Goal: Check status: Check status

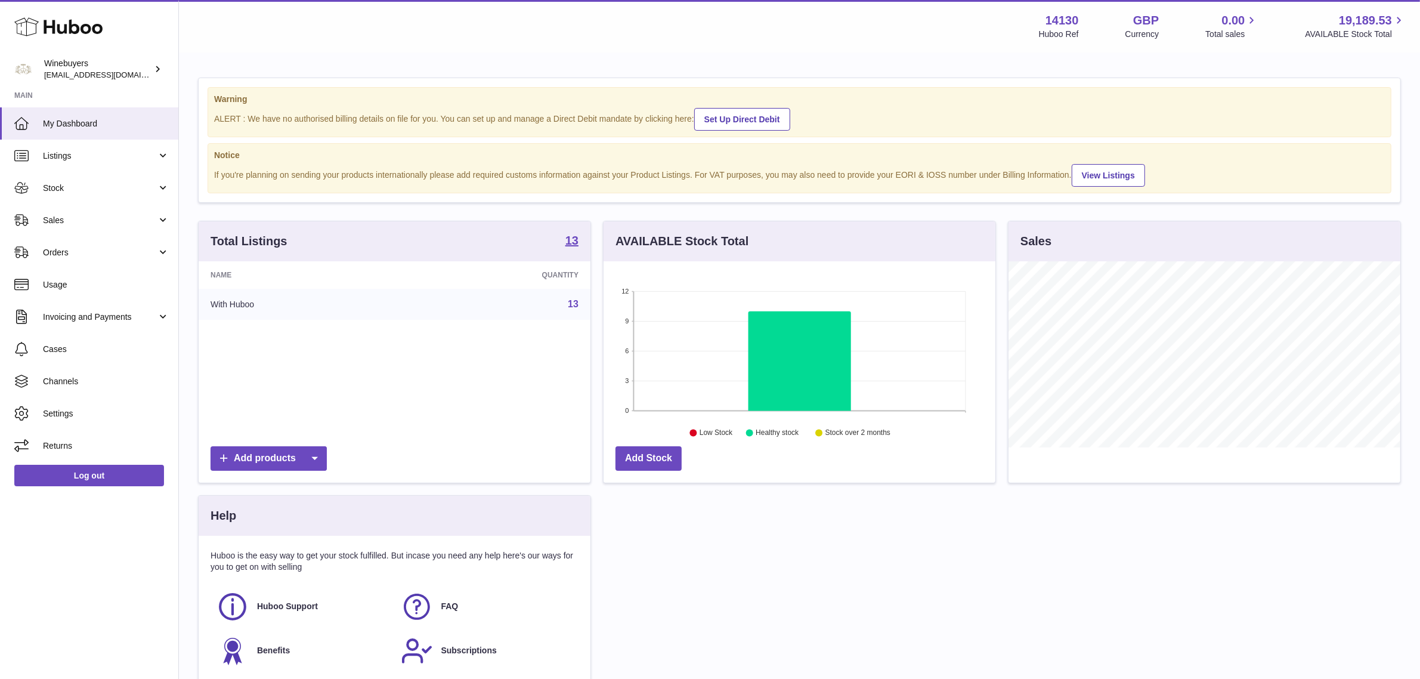
scroll to position [185, 392]
click at [111, 195] on link "Stock" at bounding box center [89, 188] width 178 height 32
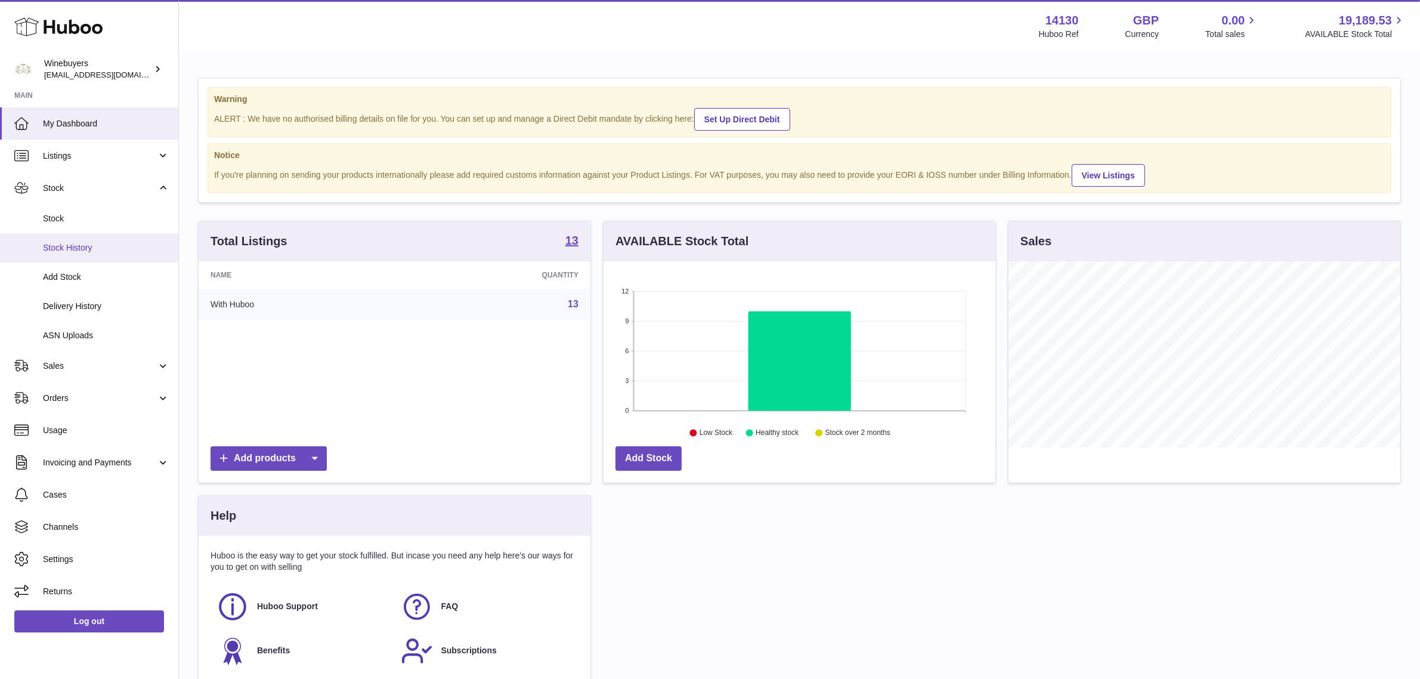
click at [105, 250] on span "Stock History" at bounding box center [106, 247] width 126 height 11
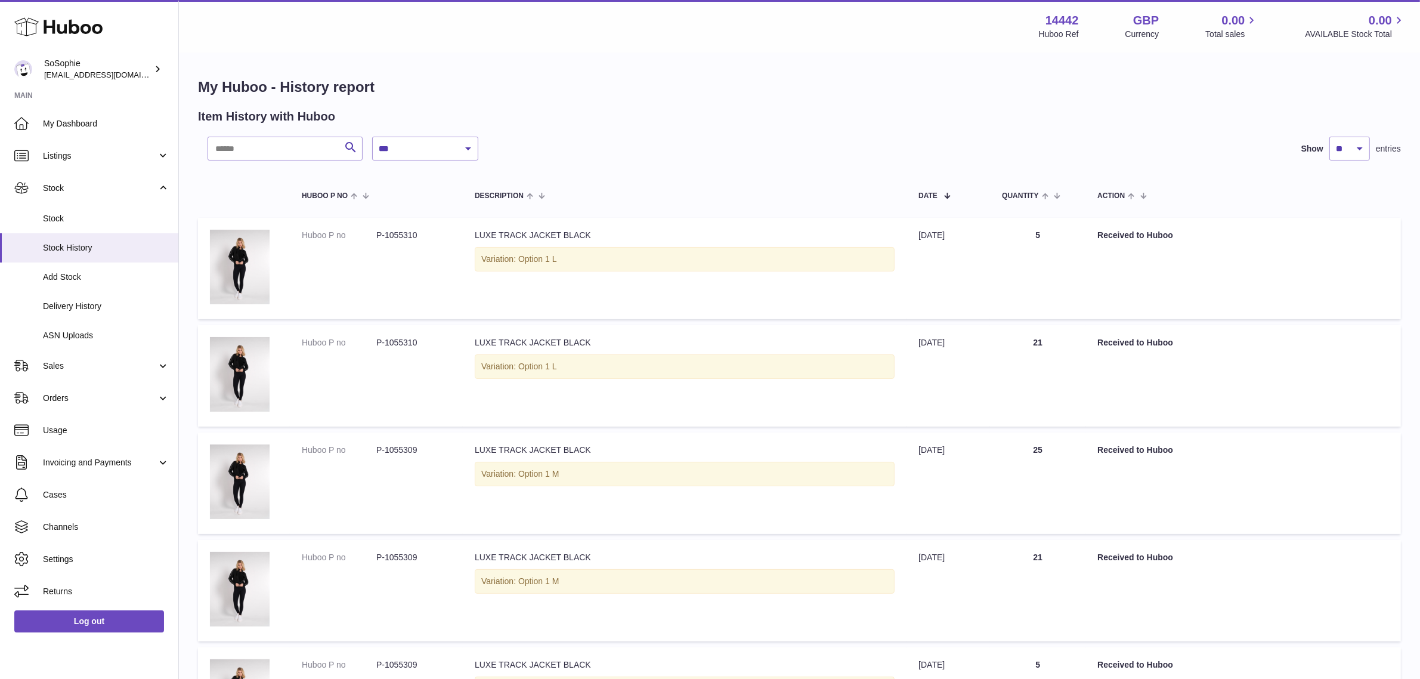
click at [117, 404] on link "Orders" at bounding box center [89, 398] width 178 height 32
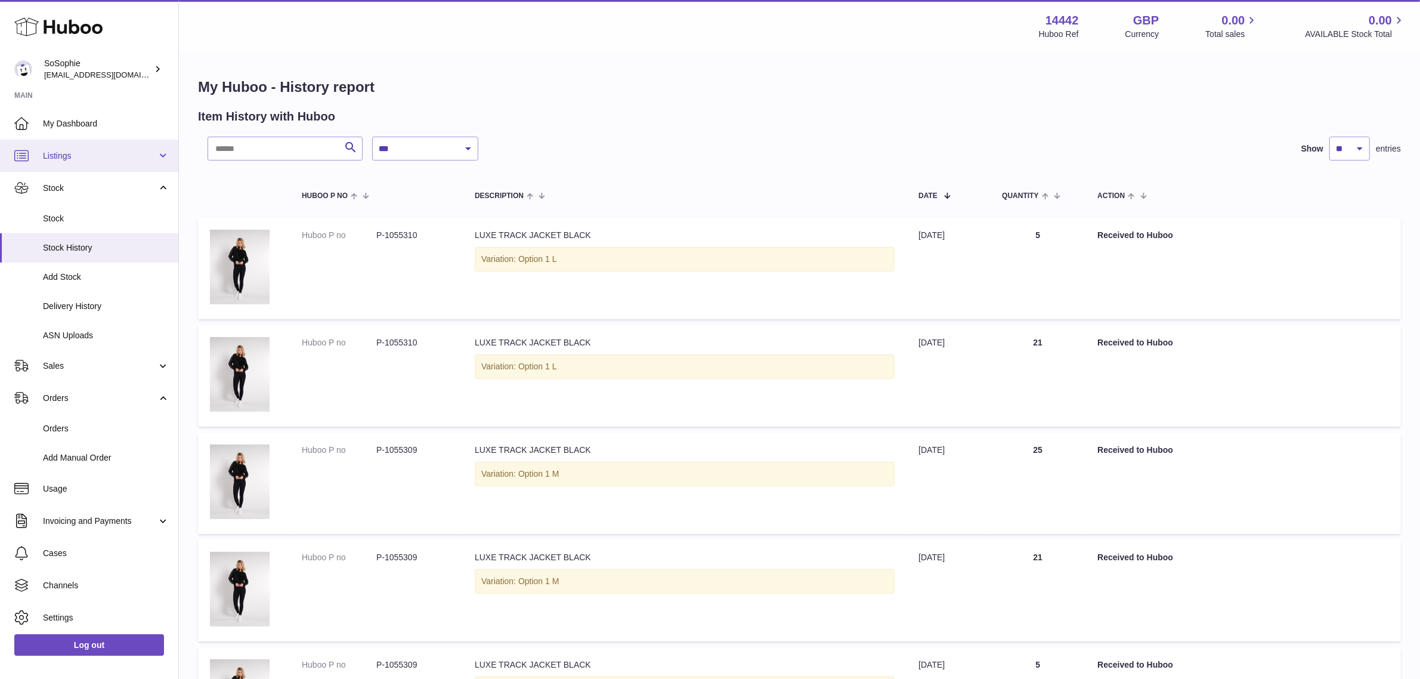
click at [93, 152] on span "Listings" at bounding box center [100, 155] width 114 height 11
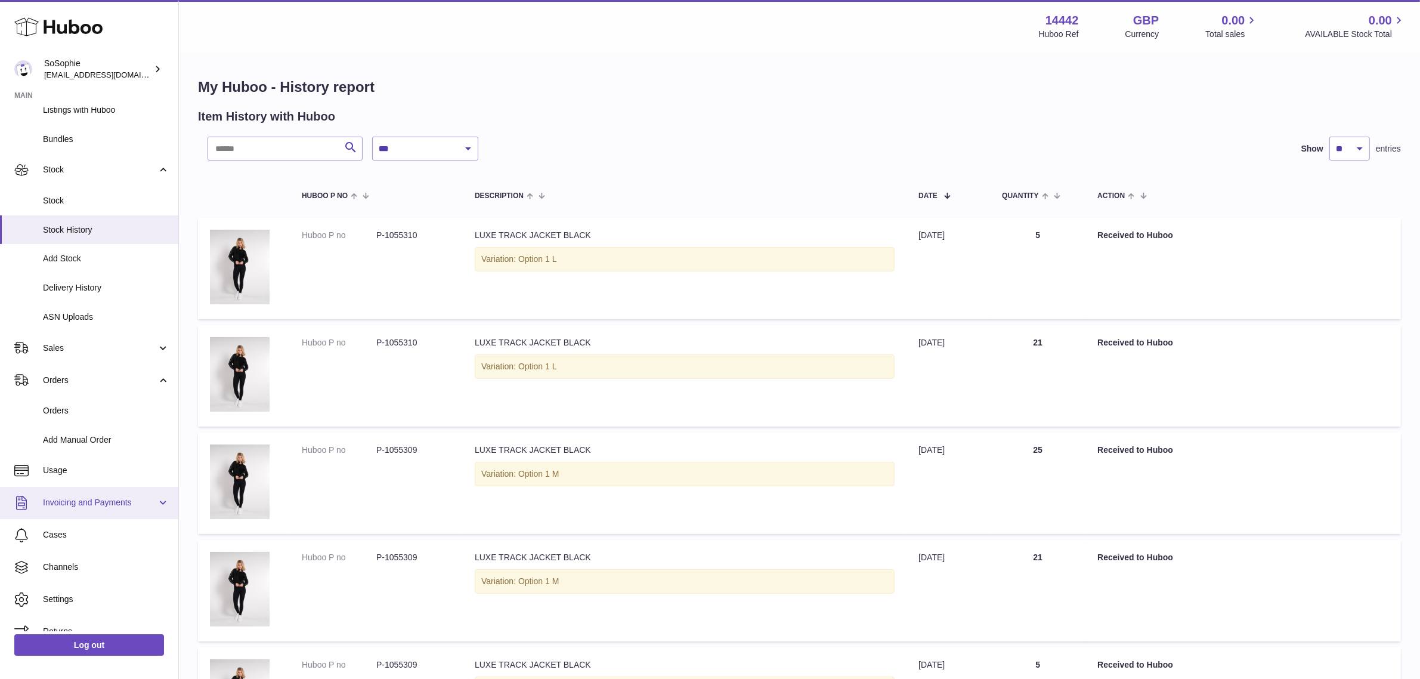
scroll to position [121, 0]
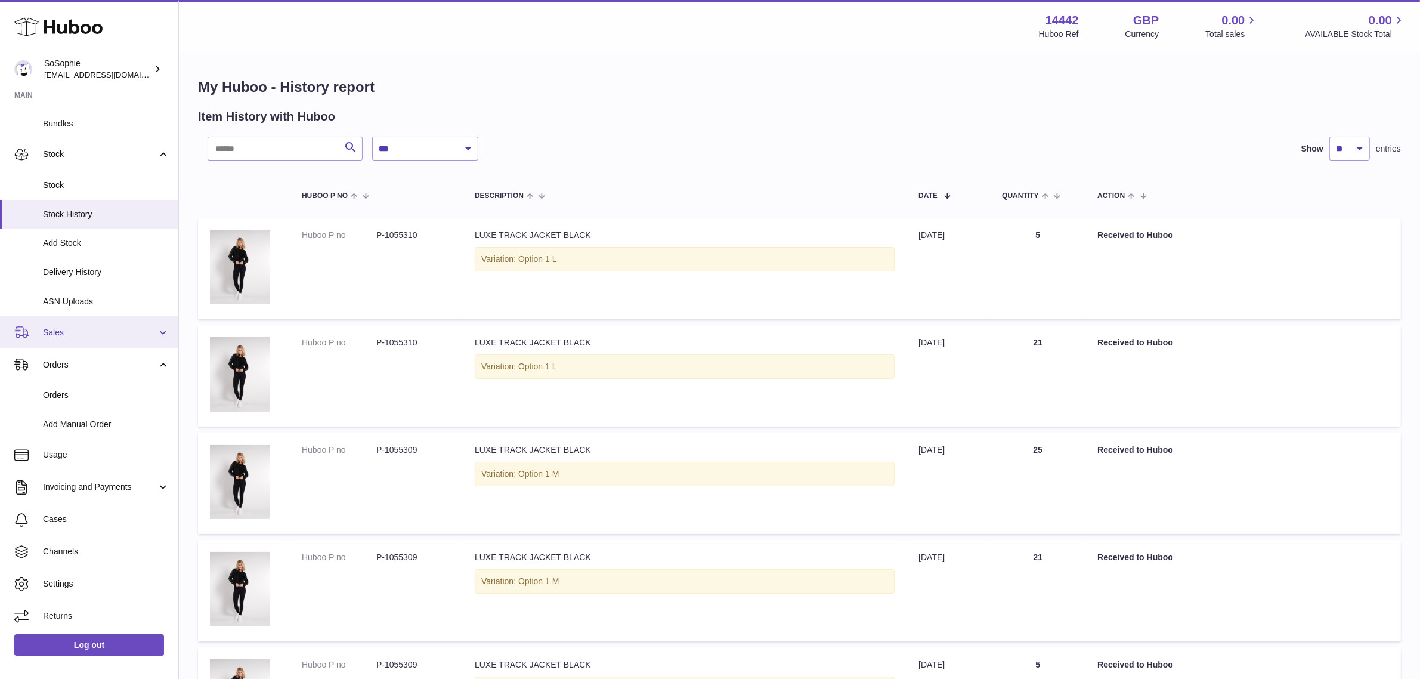
click at [106, 335] on span "Sales" at bounding box center [100, 332] width 114 height 11
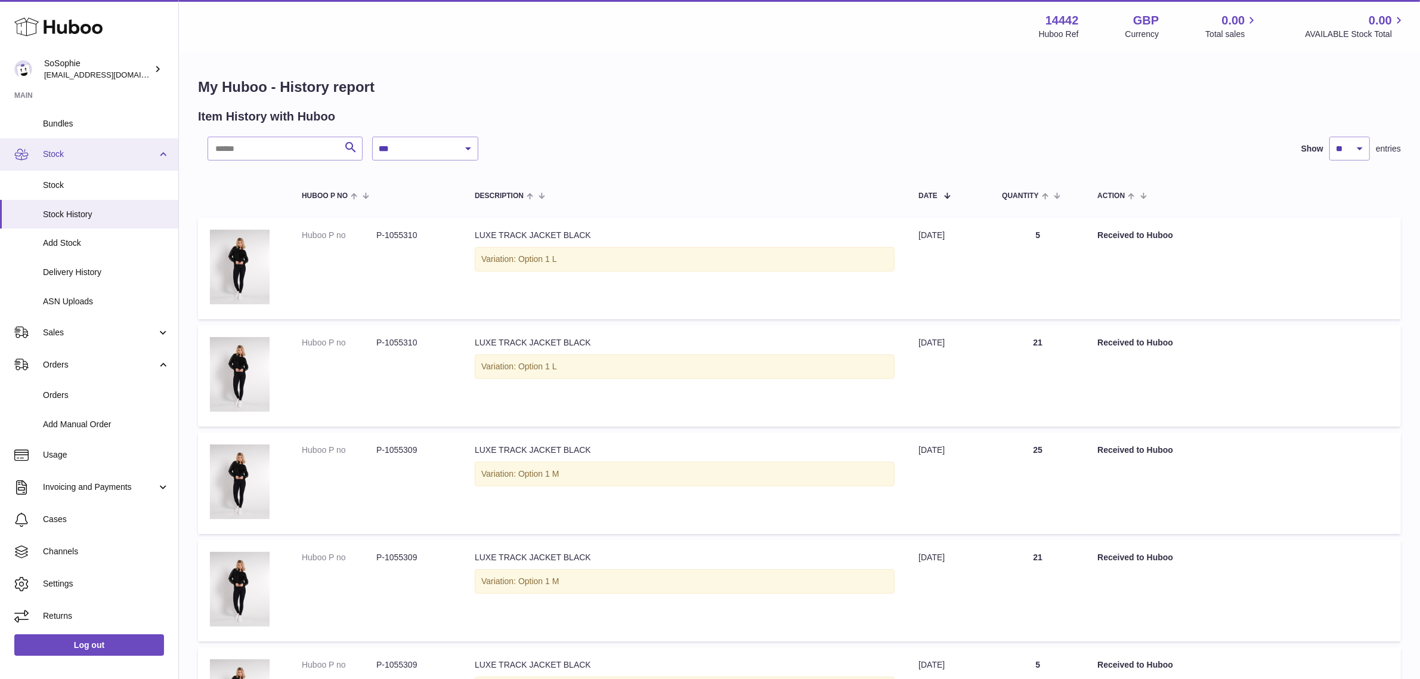
click at [99, 155] on span "Stock" at bounding box center [100, 154] width 114 height 11
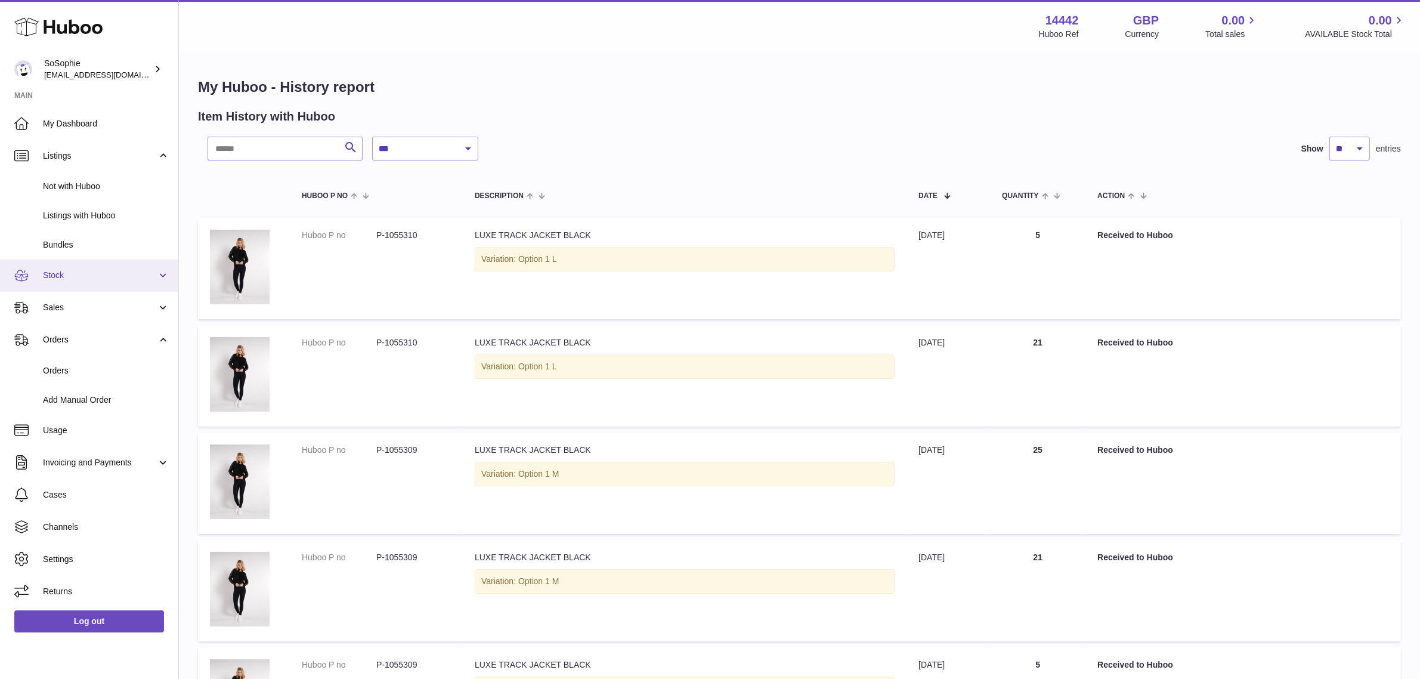
scroll to position [0, 0]
drag, startPoint x: 980, startPoint y: 132, endPoint x: 972, endPoint y: 132, distance: 7.8
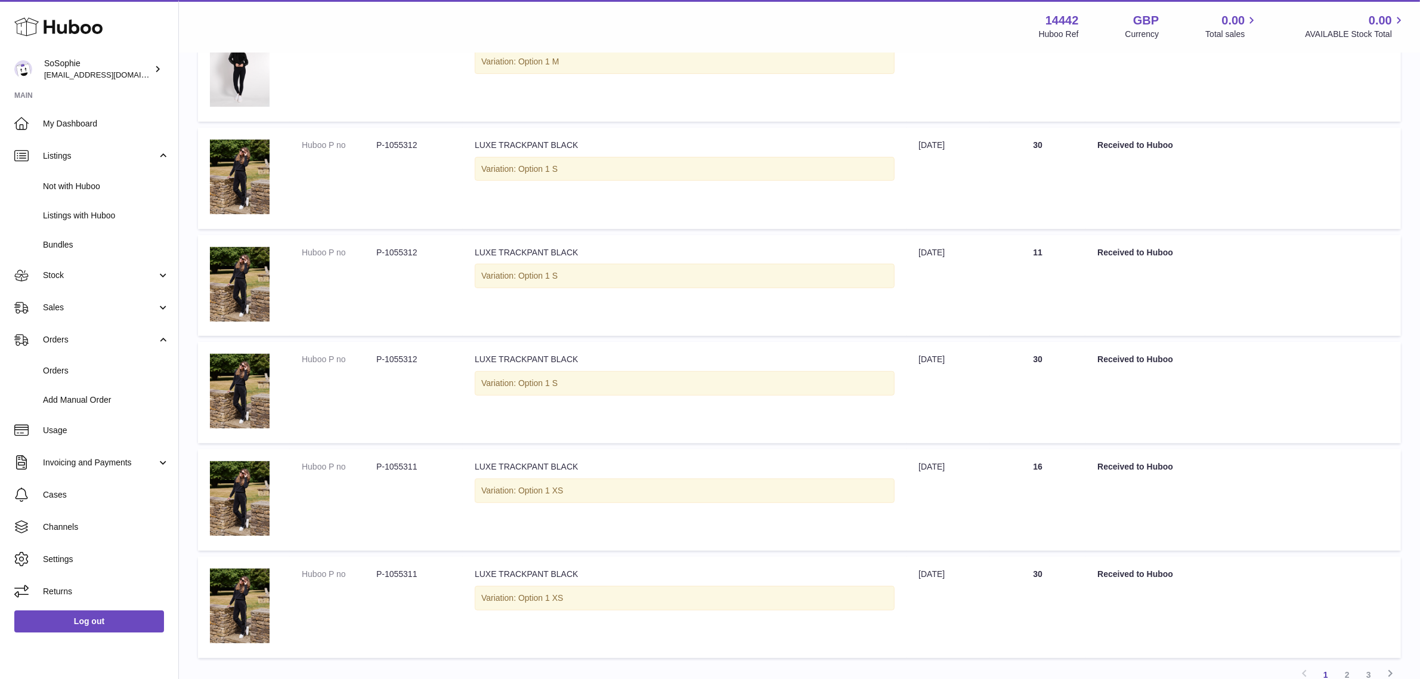
scroll to position [737, 0]
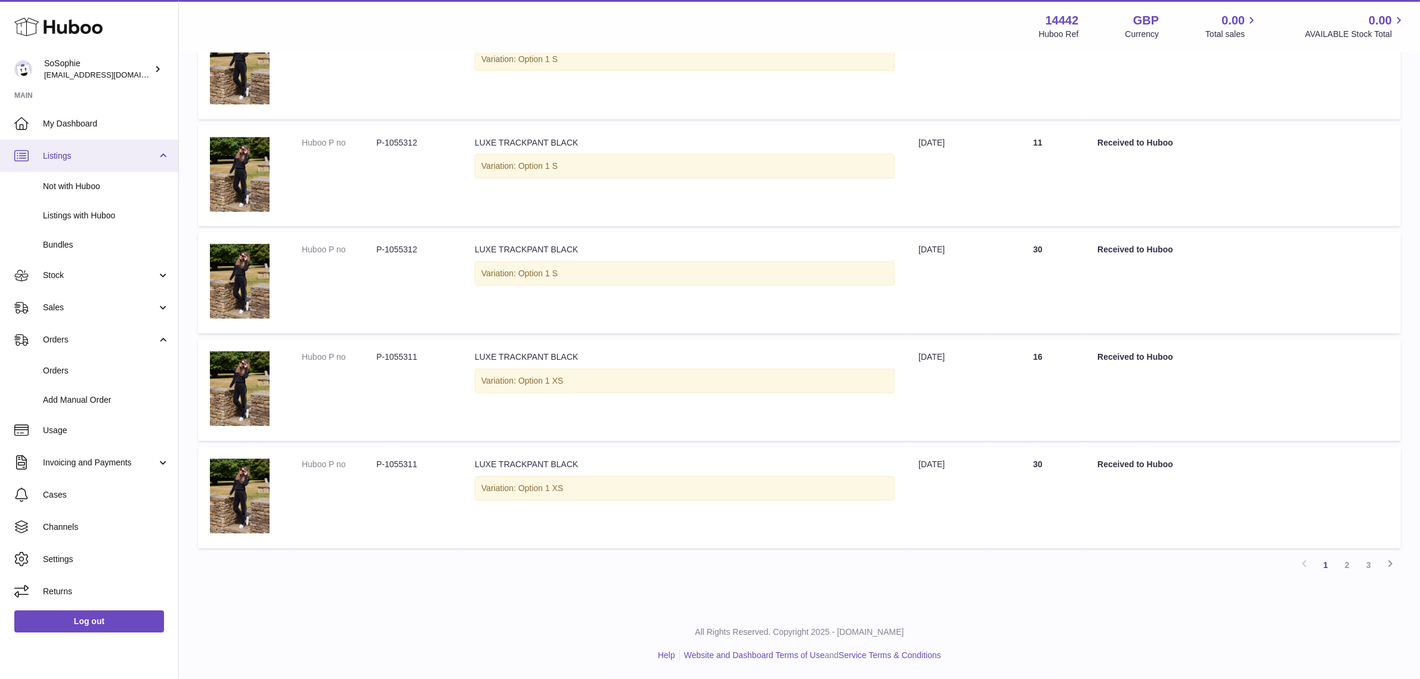
click at [90, 148] on link "Listings" at bounding box center [89, 156] width 178 height 32
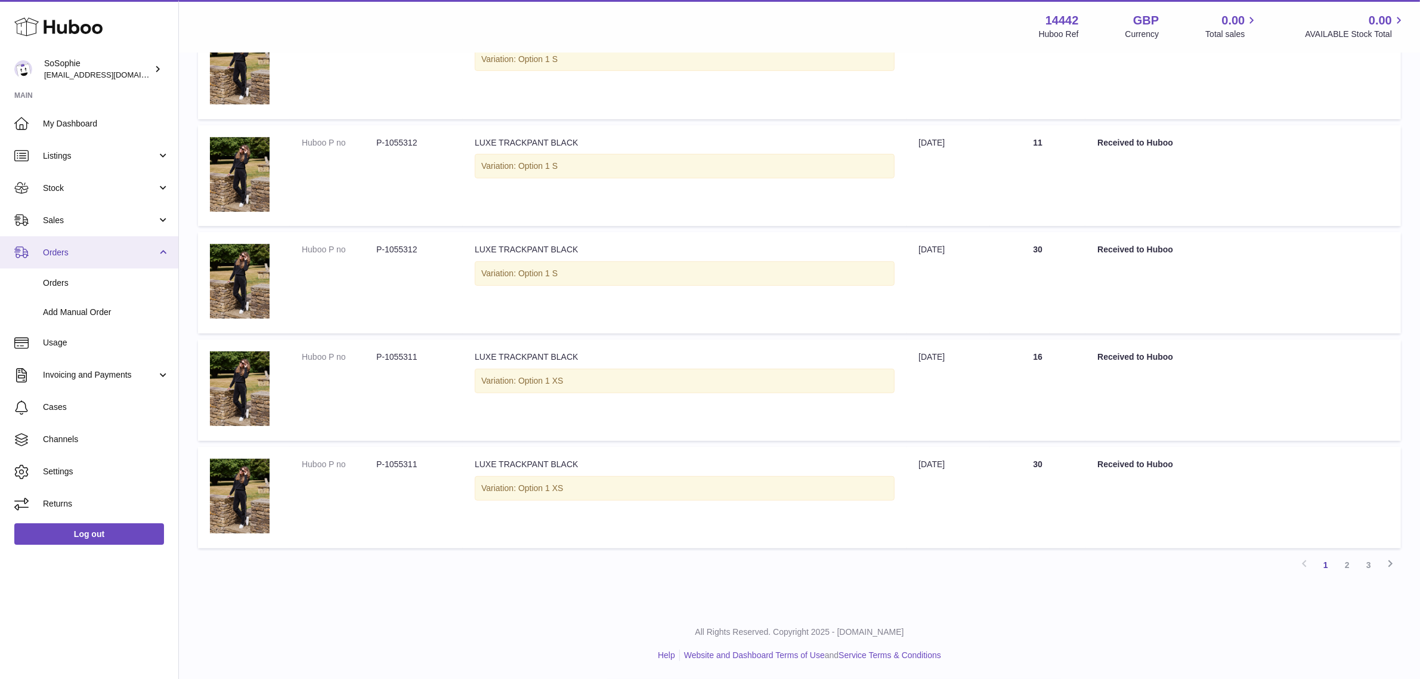
click at [81, 247] on span "Orders" at bounding box center [100, 252] width 114 height 11
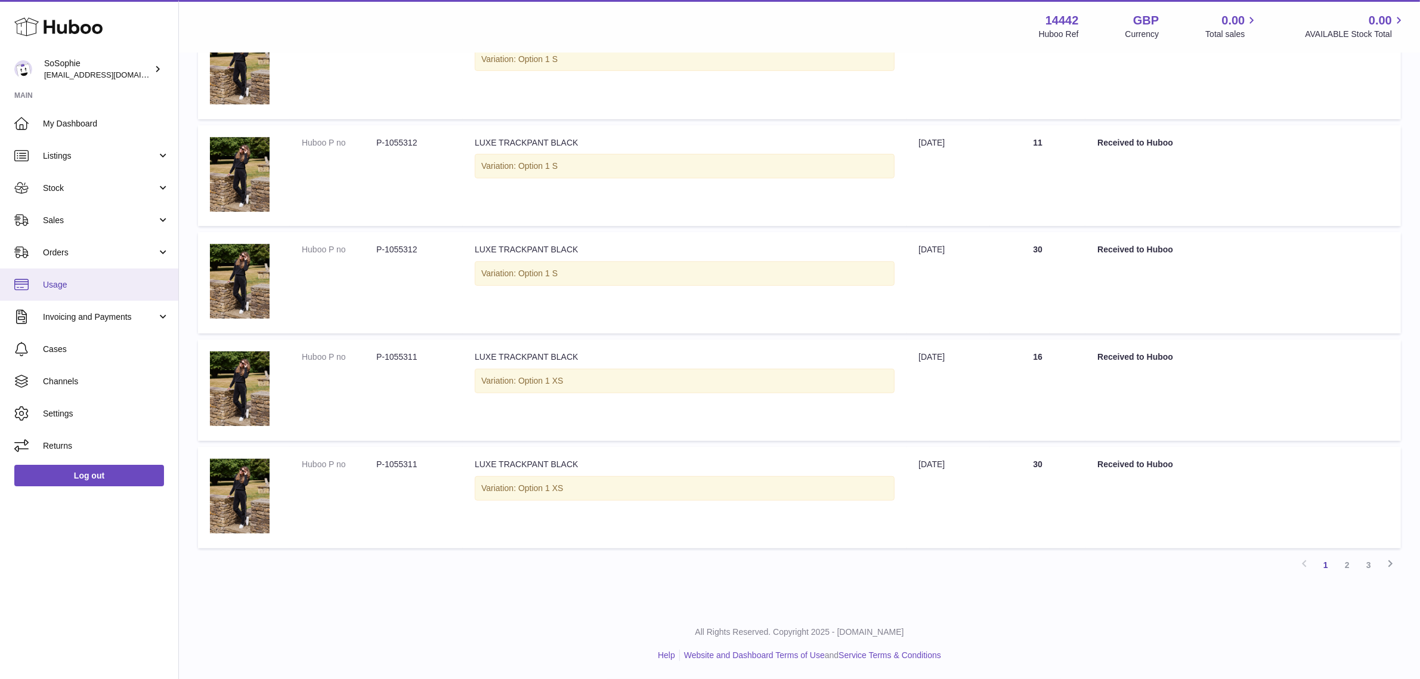
click at [66, 289] on span "Usage" at bounding box center [106, 284] width 126 height 11
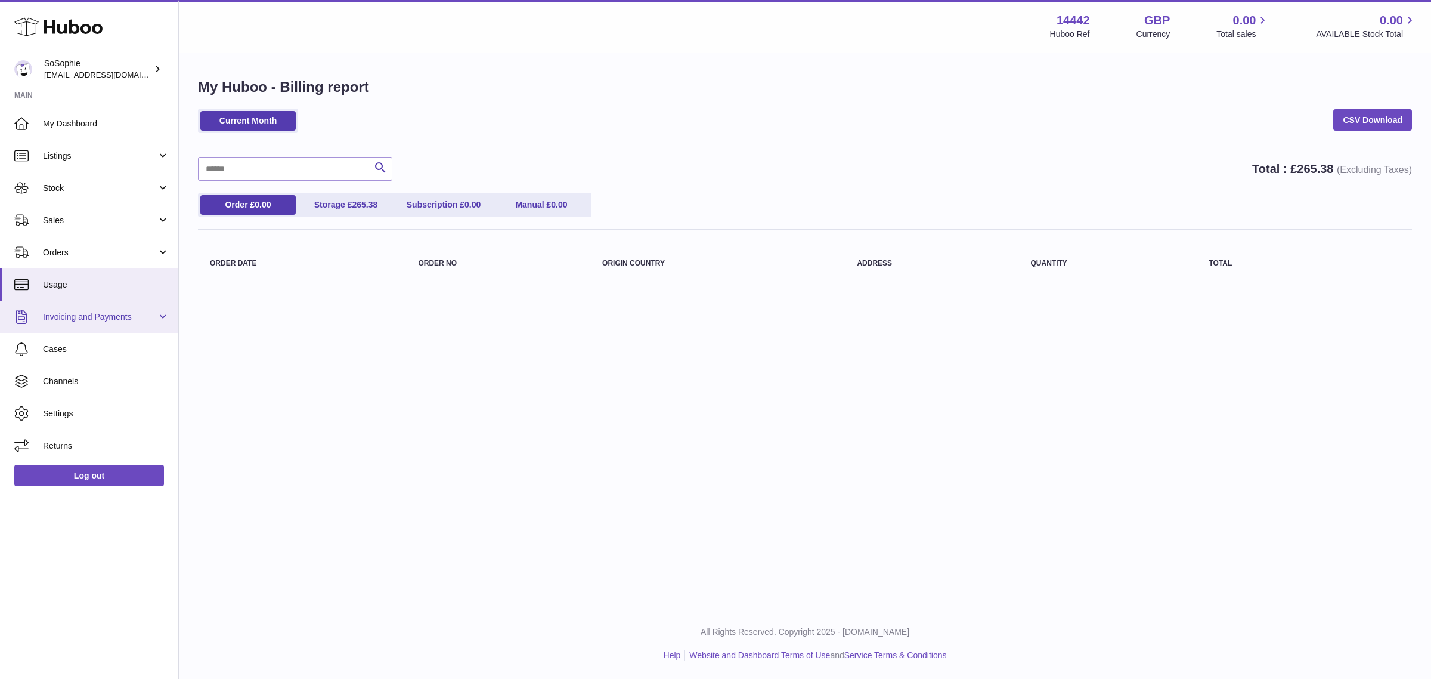
click at [79, 325] on link "Invoicing and Payments" at bounding box center [89, 317] width 178 height 32
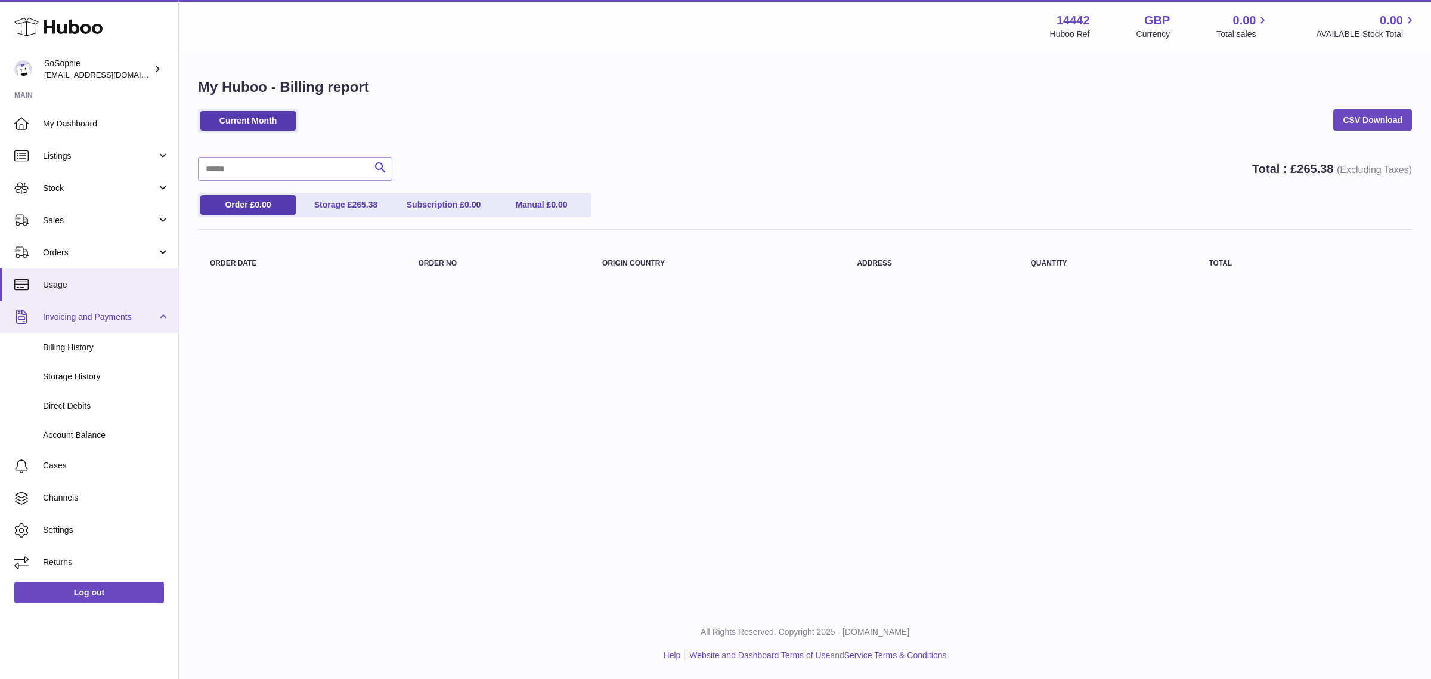
click at [95, 314] on span "Invoicing and Payments" at bounding box center [100, 316] width 114 height 11
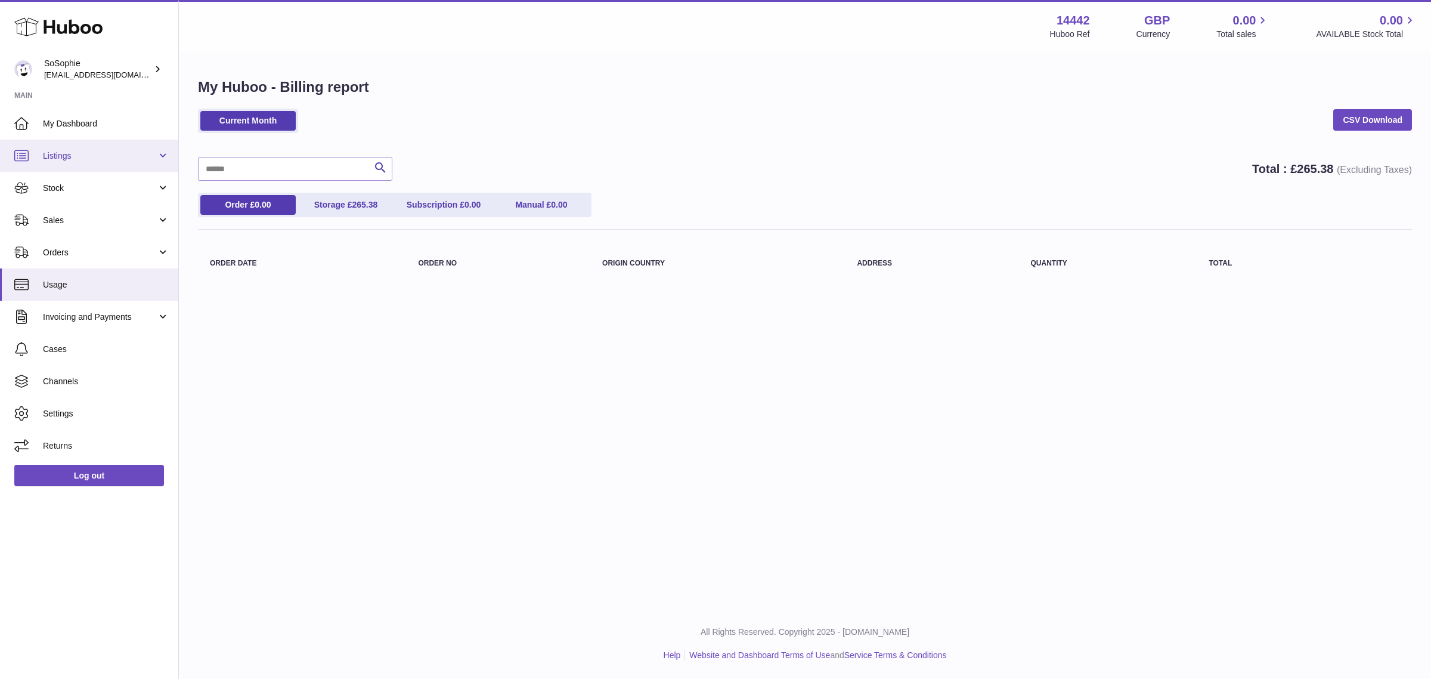
click at [95, 163] on link "Listings" at bounding box center [89, 156] width 178 height 32
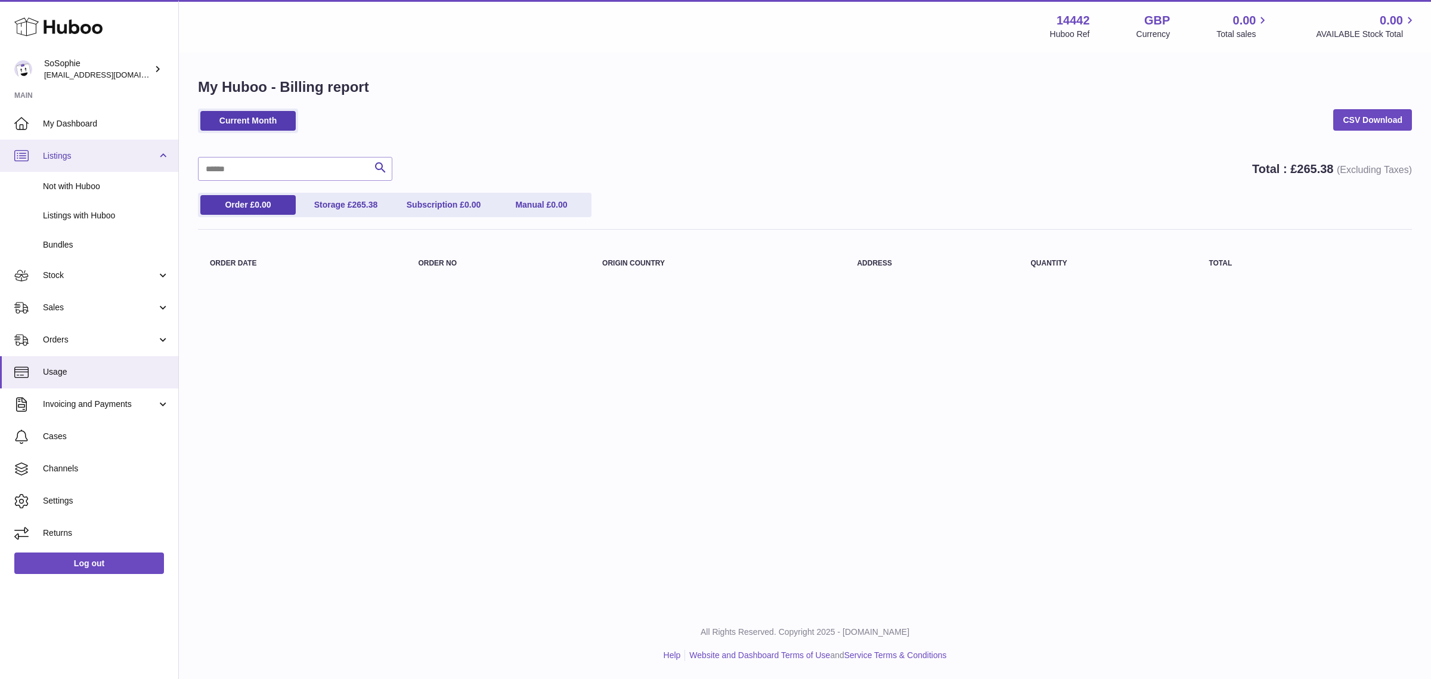
click at [95, 164] on link "Listings" at bounding box center [89, 156] width 178 height 32
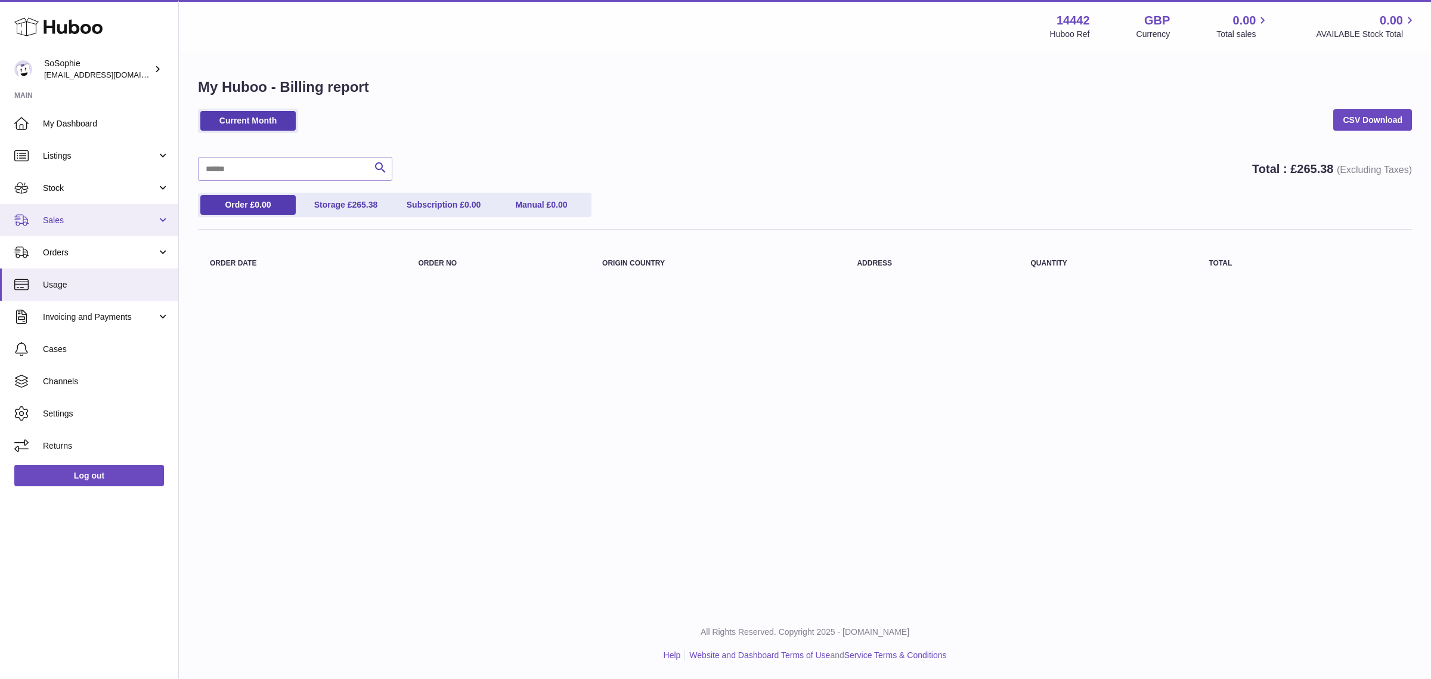
click at [89, 228] on link "Sales" at bounding box center [89, 220] width 178 height 32
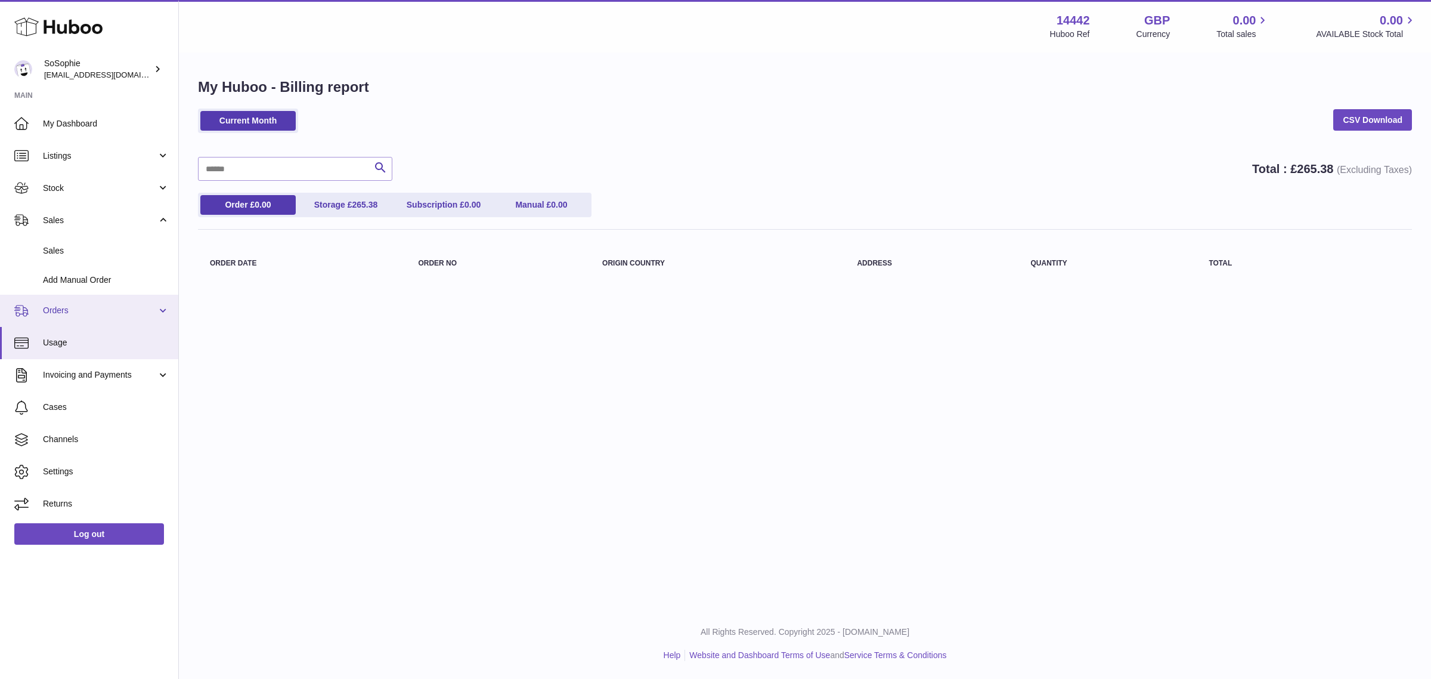
click at [84, 316] on link "Orders" at bounding box center [89, 311] width 178 height 32
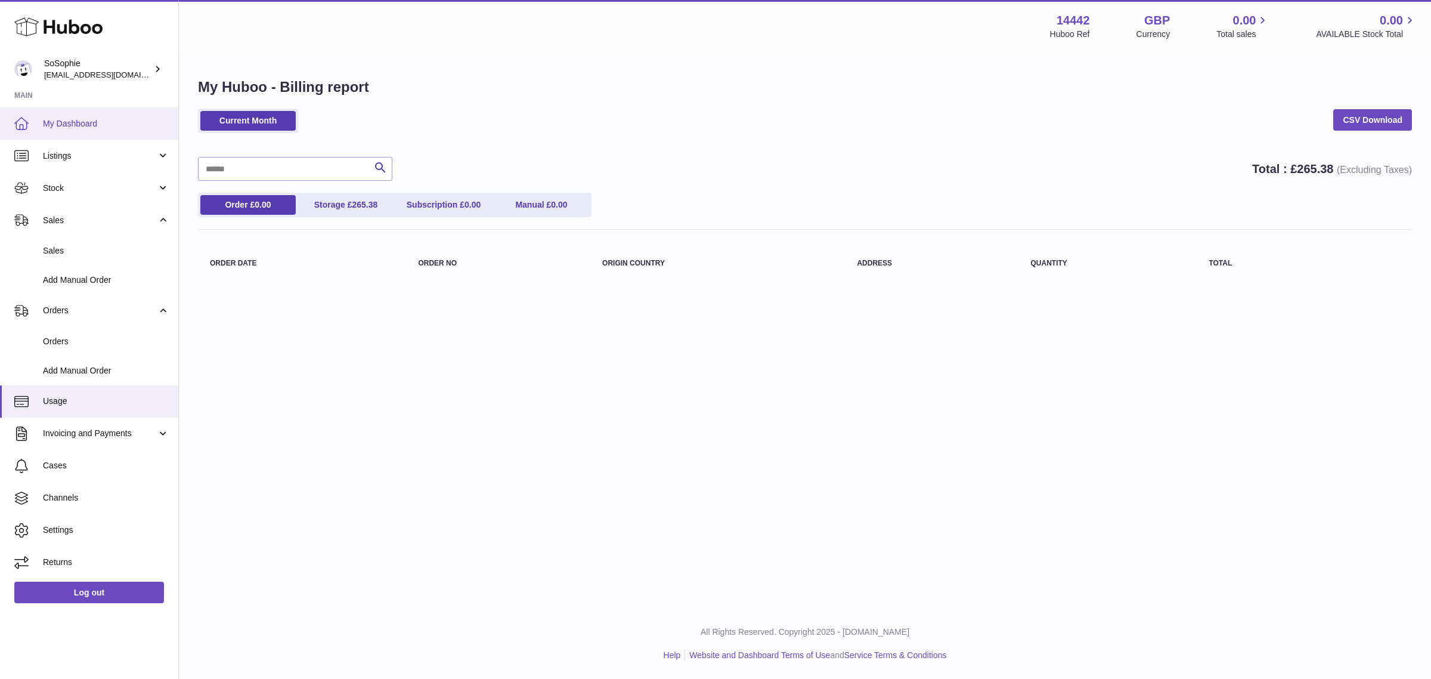
click at [113, 135] on link "My Dashboard" at bounding box center [89, 123] width 178 height 32
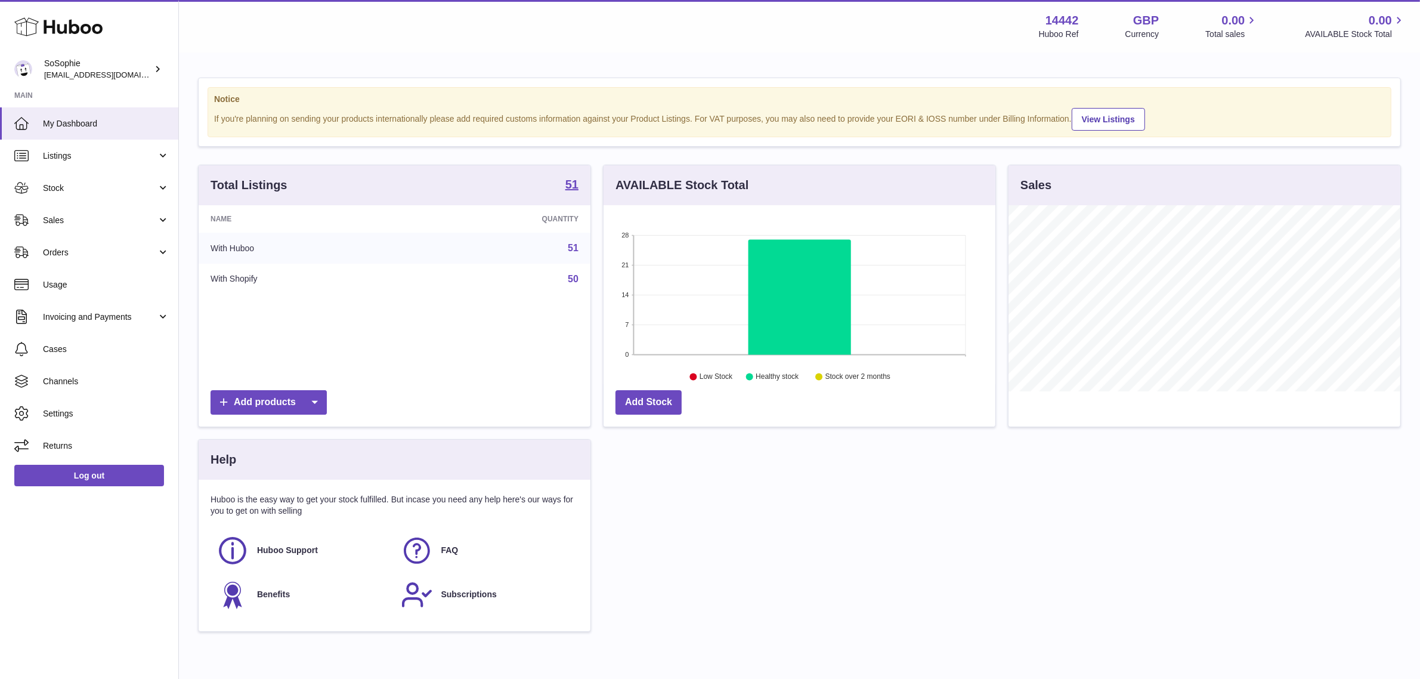
scroll to position [185, 392]
click at [807, 528] on div "Total Listings 51 Name Quantity With Huboo 51 With Shopify 50 Add products AVAI…" at bounding box center [799, 404] width 1215 height 479
click at [79, 253] on span "Orders" at bounding box center [100, 252] width 114 height 11
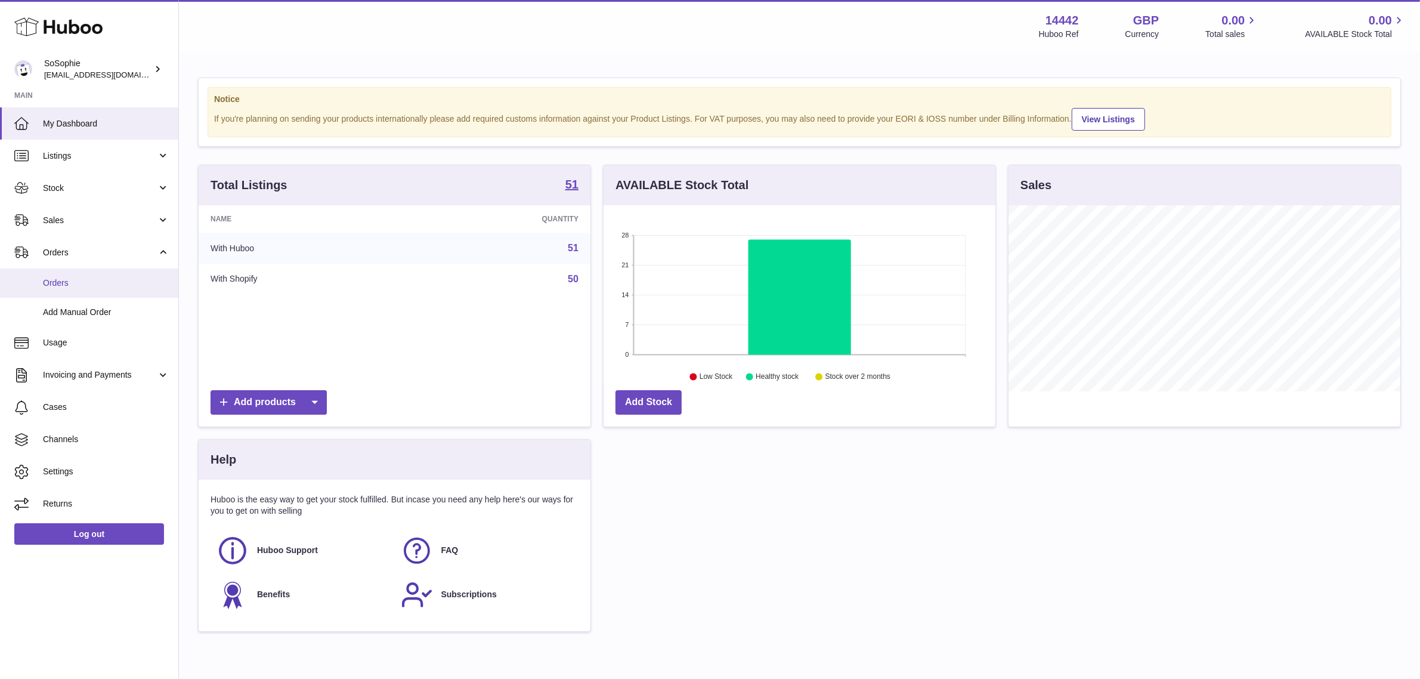
click at [134, 272] on link "Orders" at bounding box center [89, 282] width 178 height 29
click at [103, 284] on span "Orders" at bounding box center [106, 282] width 126 height 11
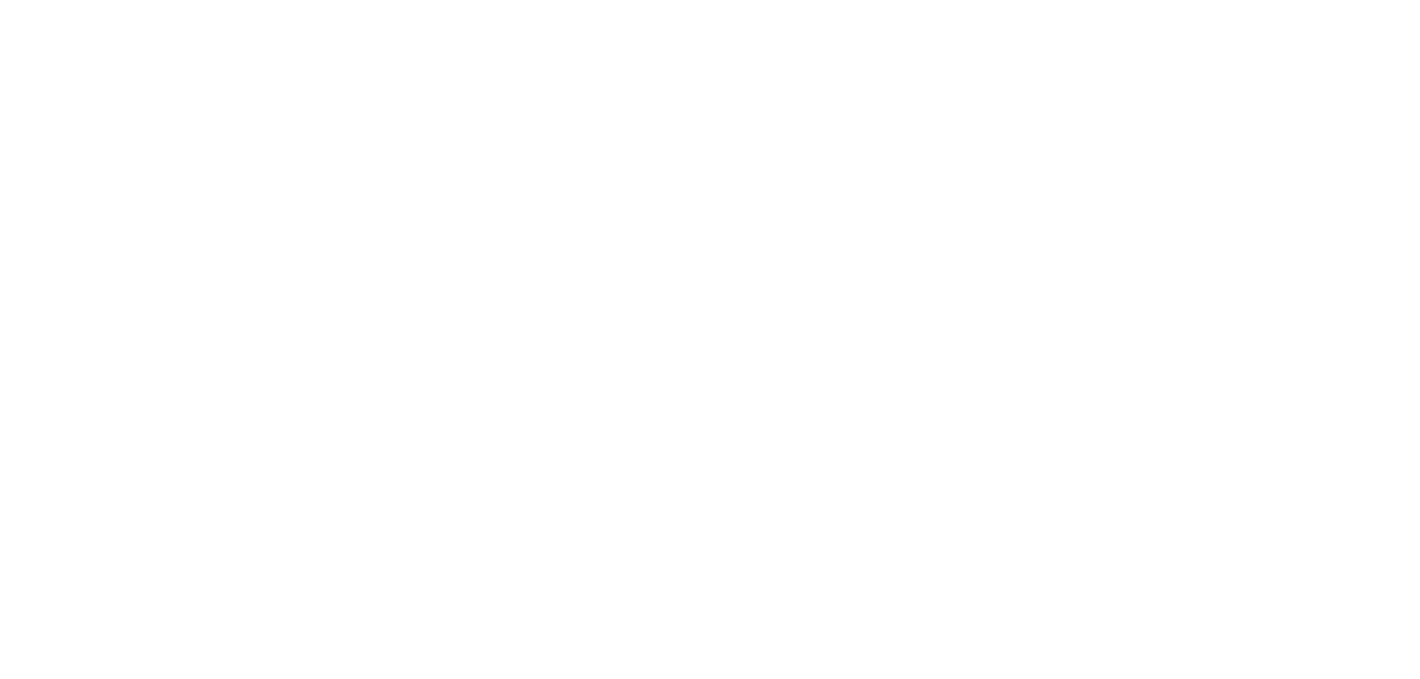
drag, startPoint x: 286, startPoint y: 227, endPoint x: 317, endPoint y: 200, distance: 40.6
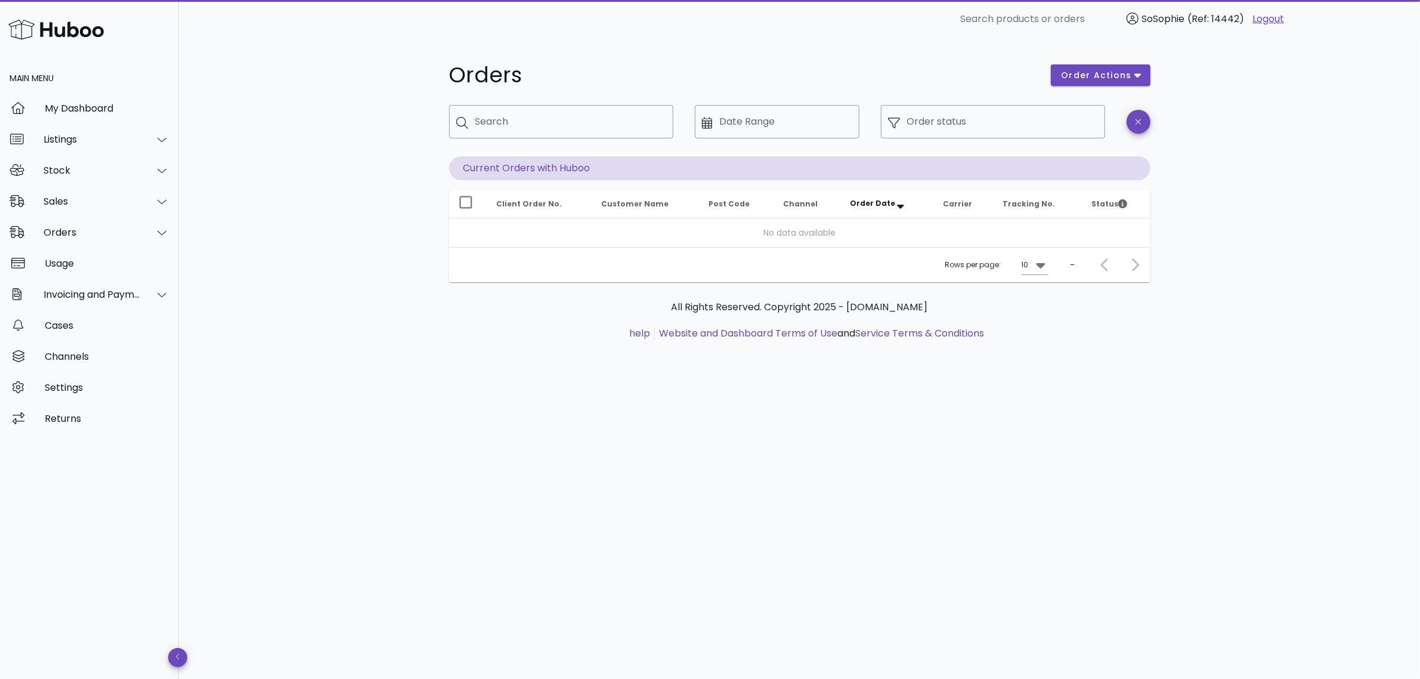
click at [296, 395] on div "Orders order actions ​ Search ​ Date Range ​ Order status Current Orders with H…" at bounding box center [799, 358] width 1241 height 641
click at [60, 208] on div "Sales" at bounding box center [89, 200] width 179 height 31
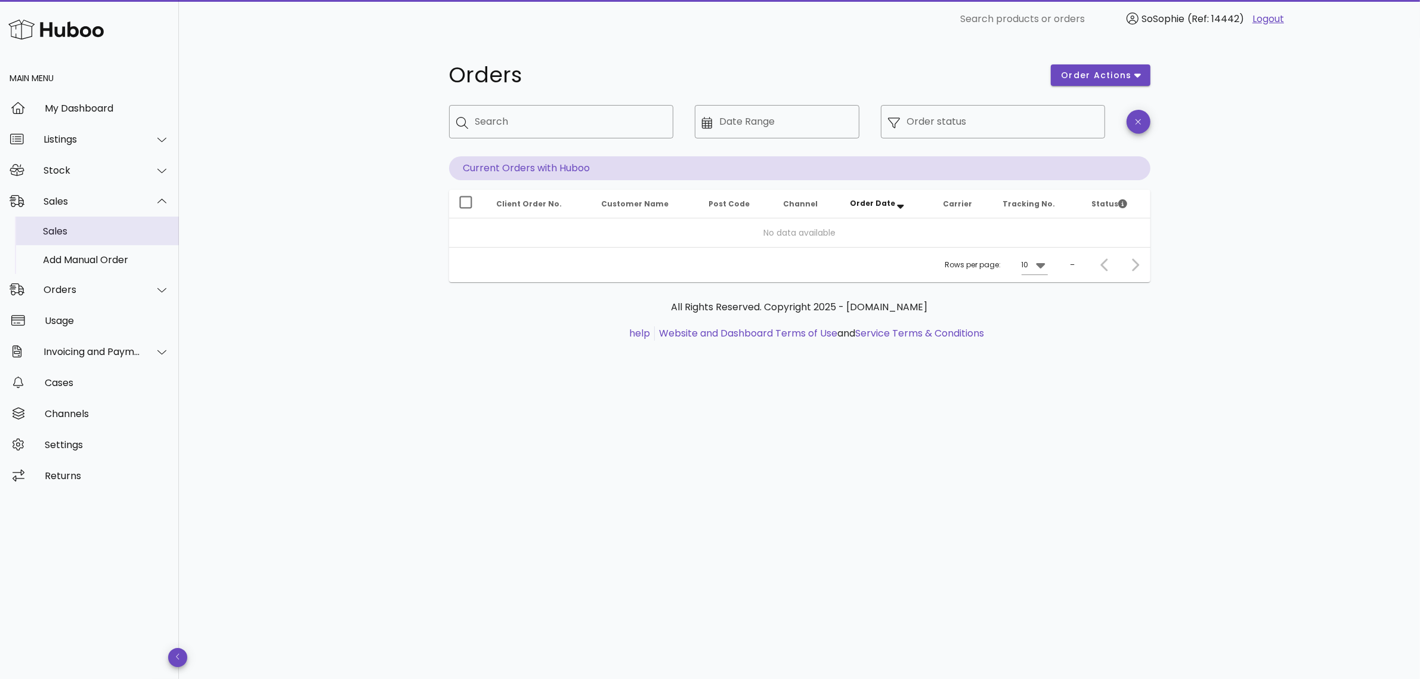
click at [69, 228] on div "Sales" at bounding box center [106, 230] width 126 height 11
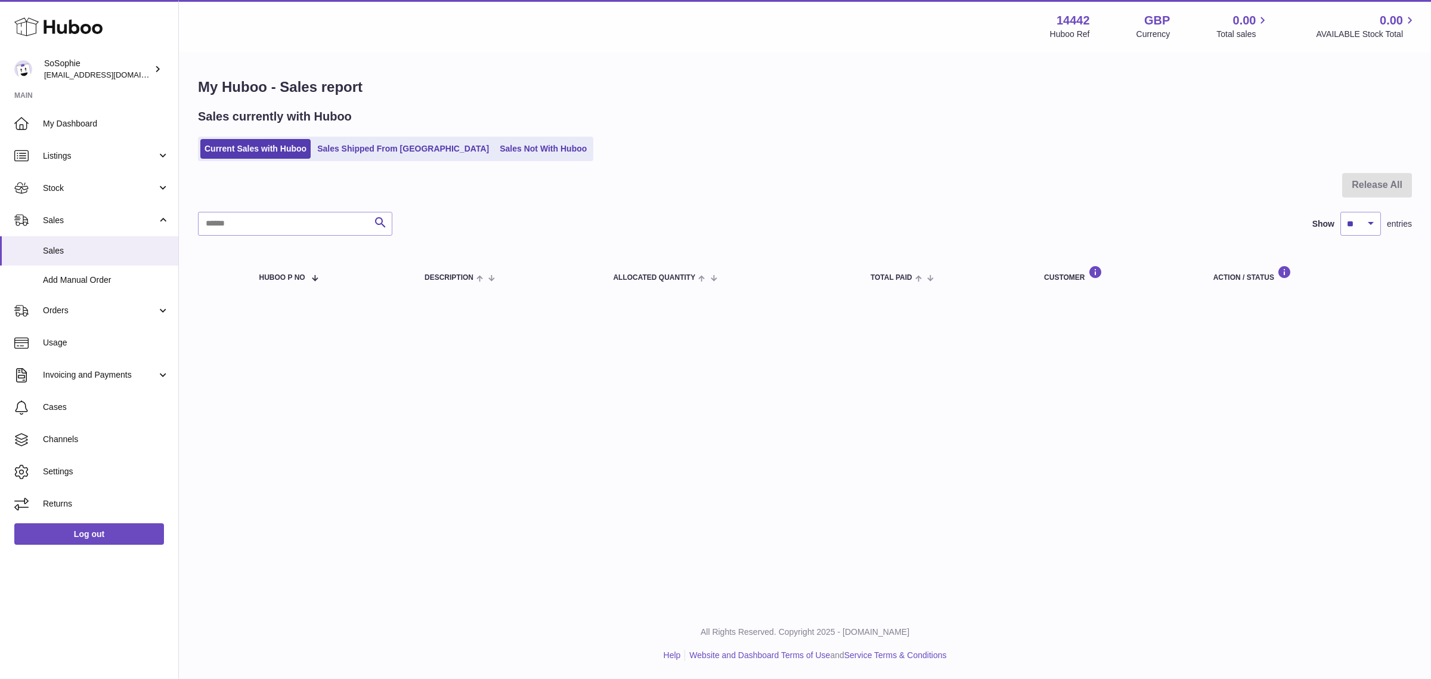
click at [470, 206] on div at bounding box center [805, 192] width 1214 height 39
click at [118, 313] on span "Orders" at bounding box center [100, 310] width 114 height 11
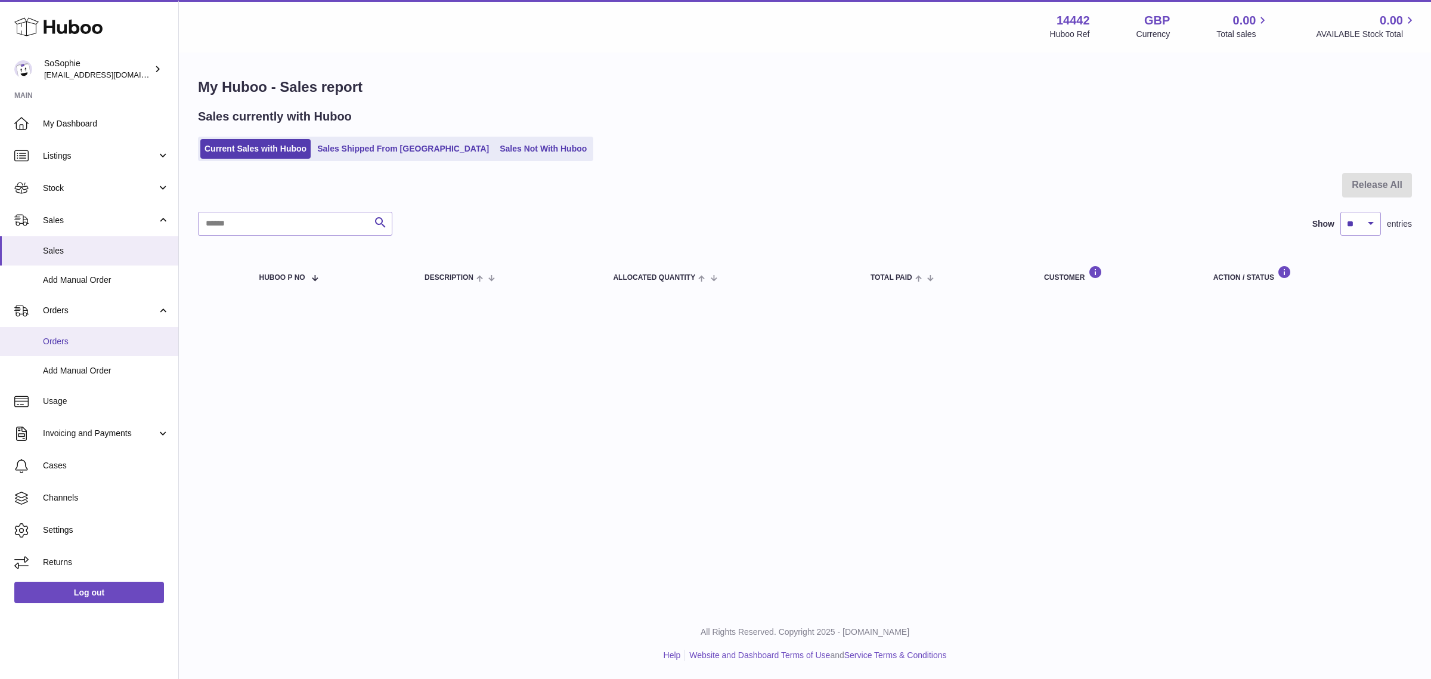
click at [102, 345] on span "Orders" at bounding box center [106, 341] width 126 height 11
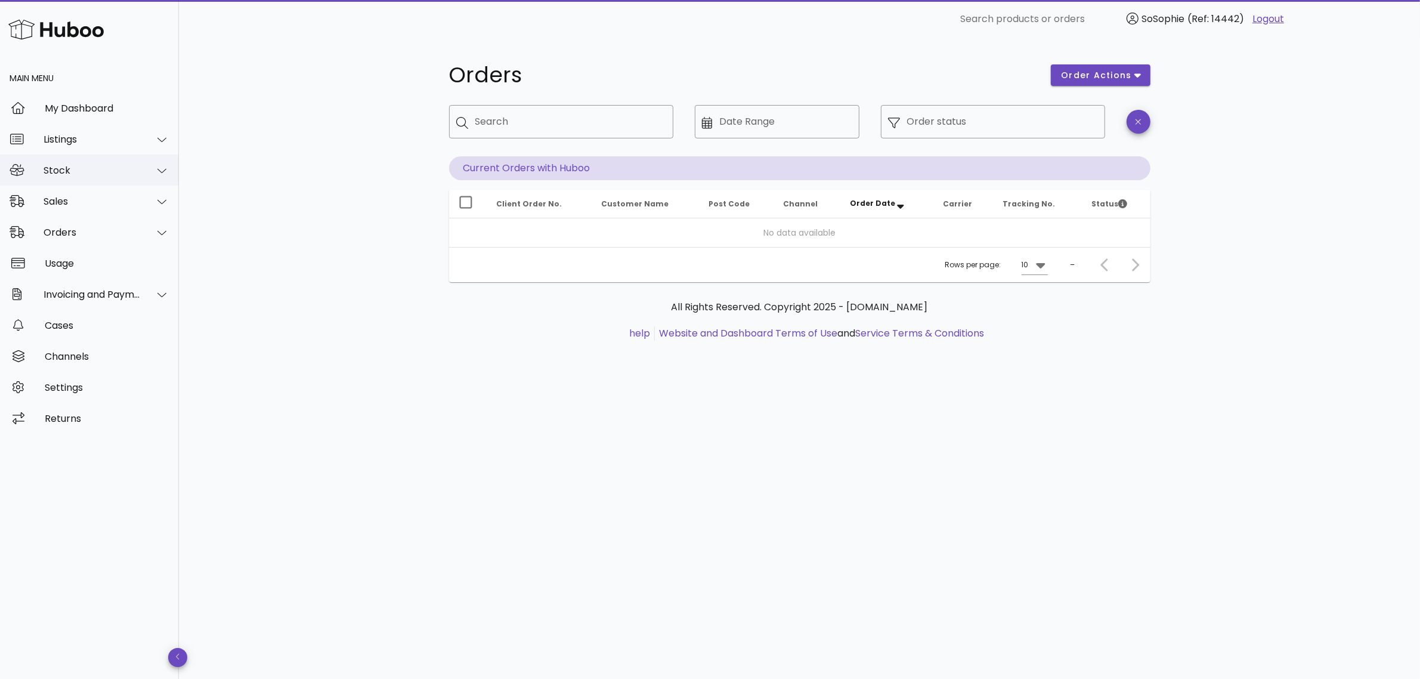
click at [88, 182] on div "Stock" at bounding box center [89, 169] width 179 height 31
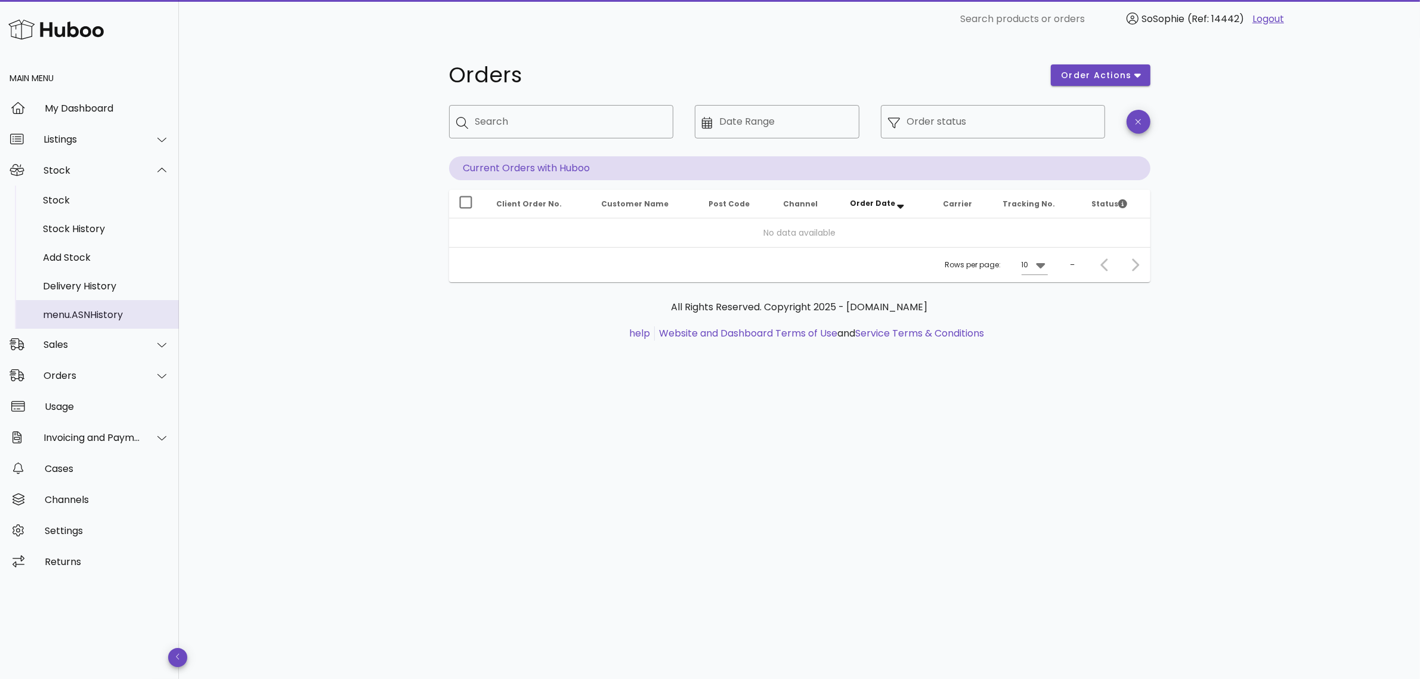
click at [89, 321] on div "menu.ASNHistory" at bounding box center [106, 315] width 126 height 26
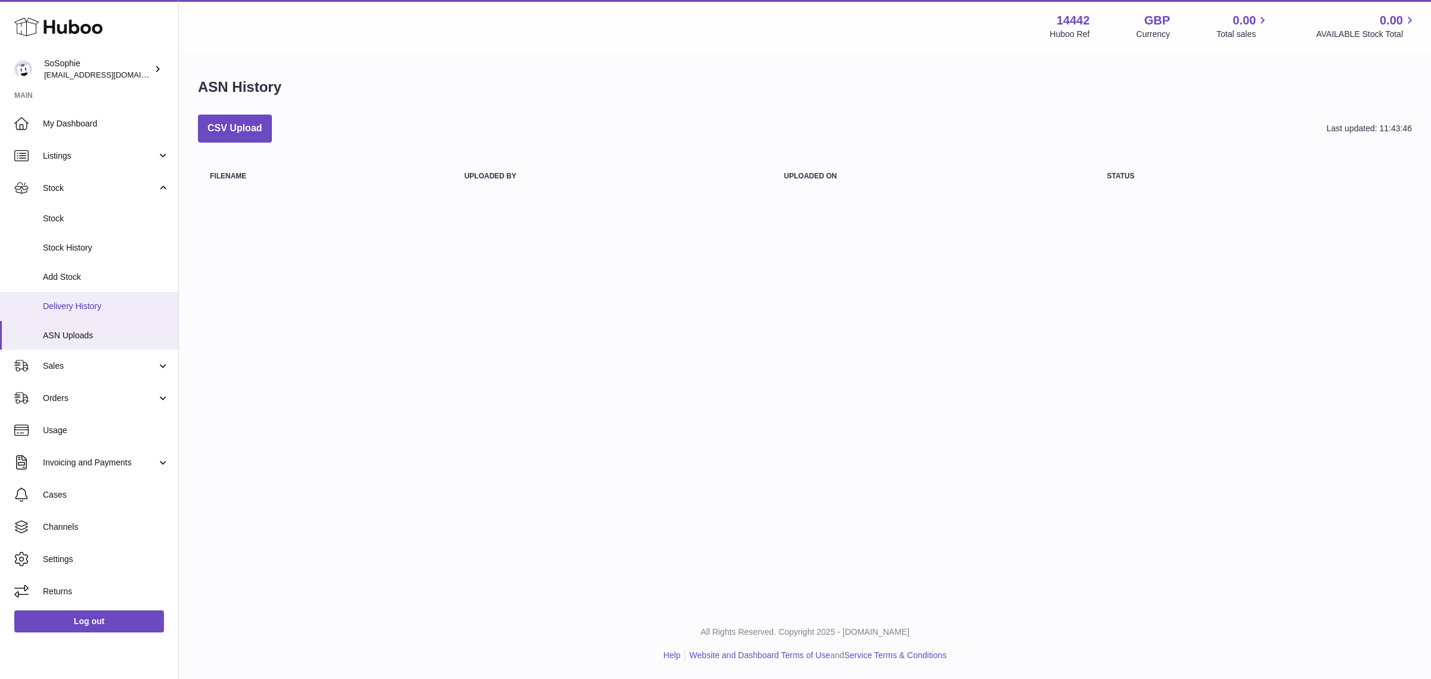
click at [99, 307] on span "Delivery History" at bounding box center [106, 306] width 126 height 11
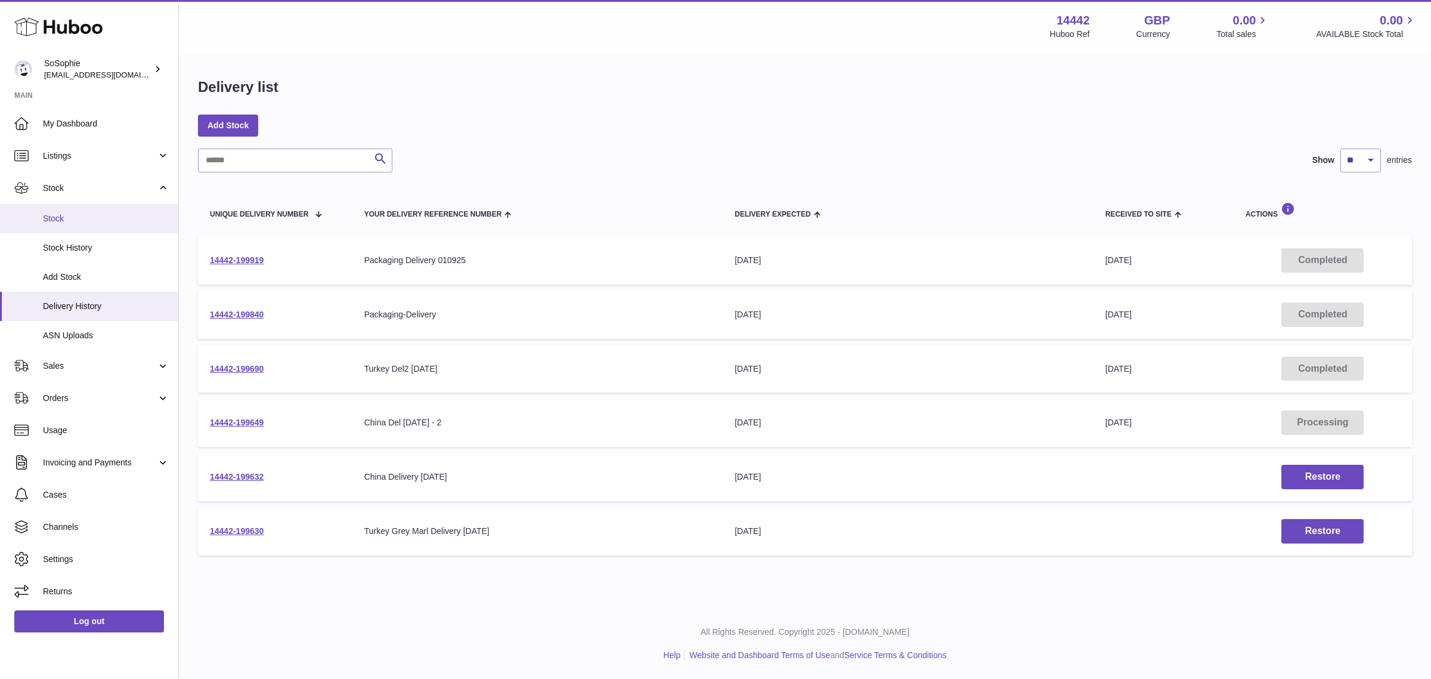
click at [79, 228] on link "Stock" at bounding box center [89, 218] width 178 height 29
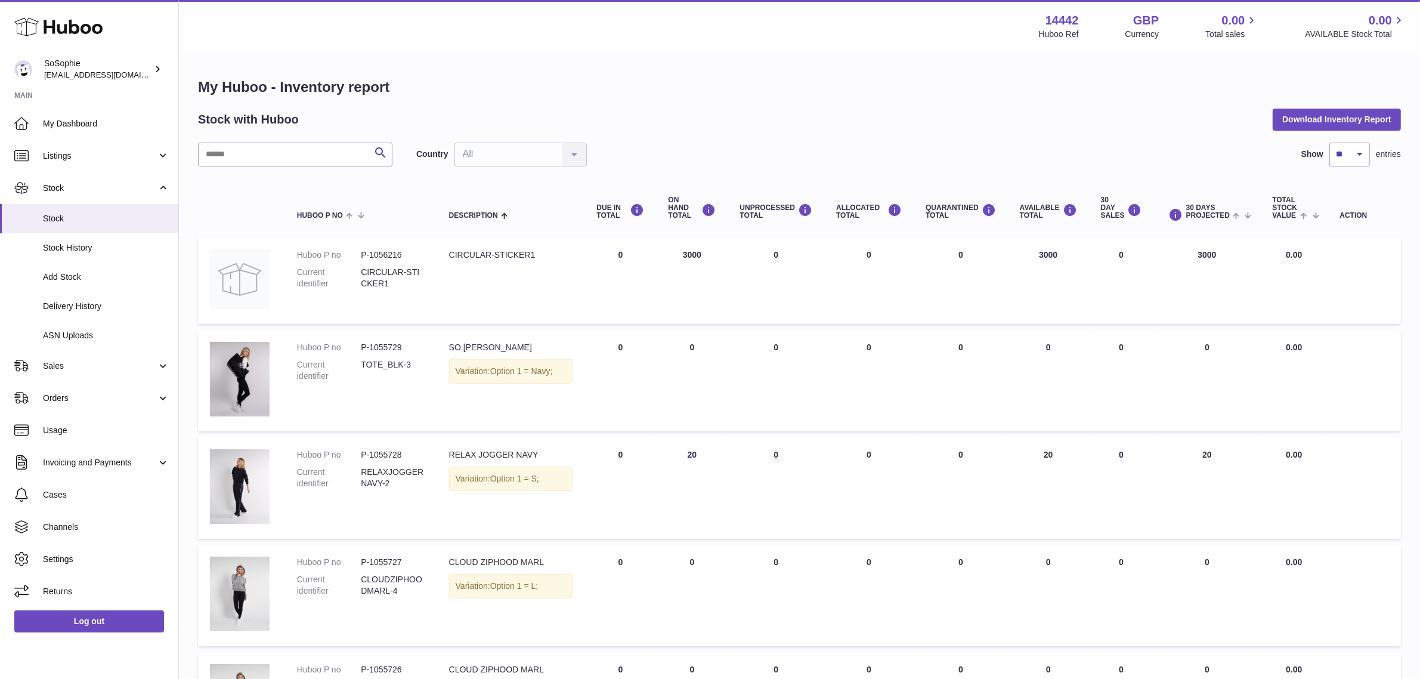
click at [844, 101] on div "My Huboo - Inventory report Stock with Huboo Download Inventory Report Search C…" at bounding box center [799, 690] width 1203 height 1224
click at [106, 180] on link "Stock" at bounding box center [89, 188] width 178 height 32
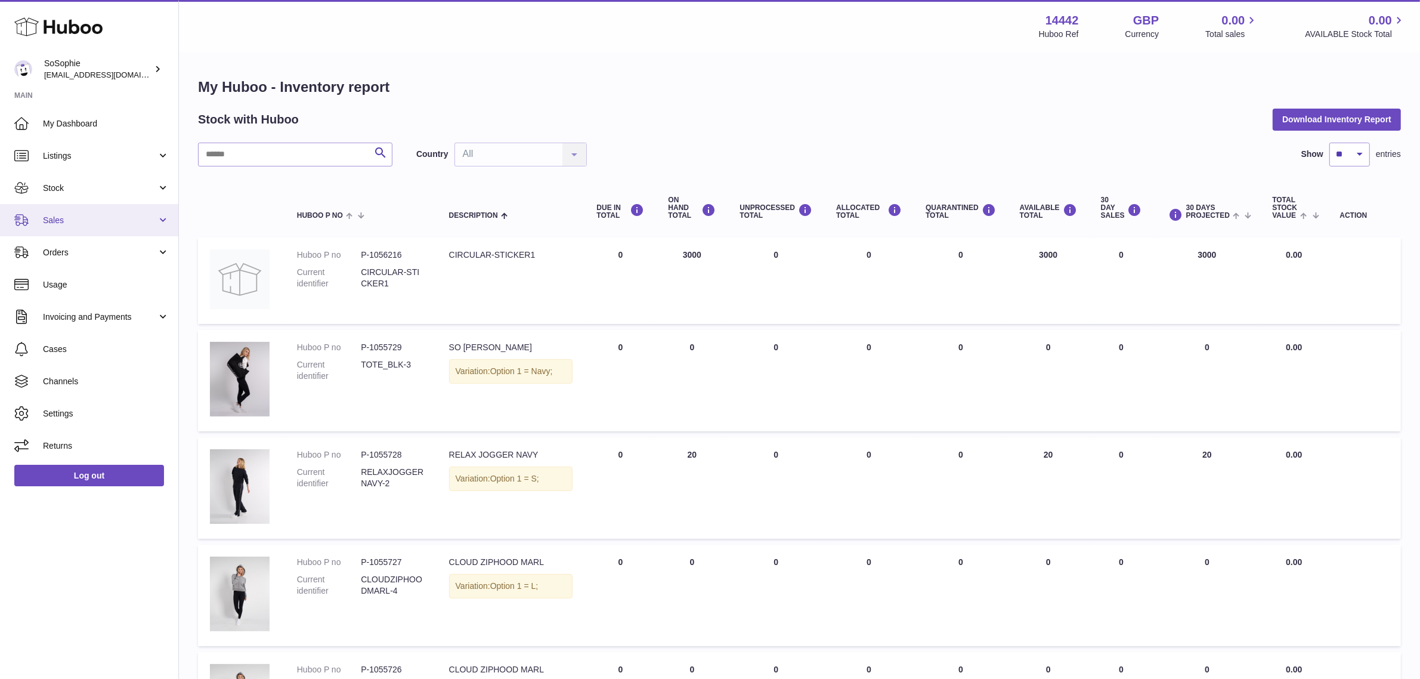
click at [104, 221] on span "Sales" at bounding box center [100, 220] width 114 height 11
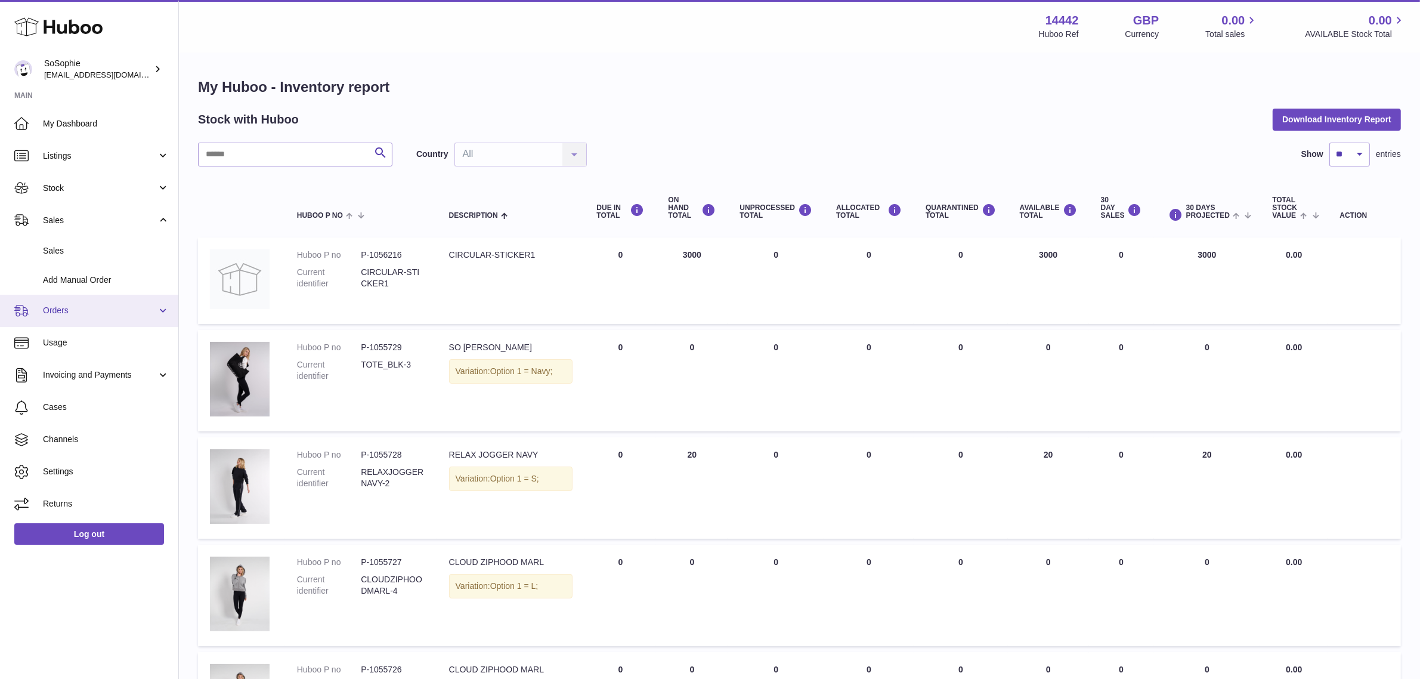
click at [78, 305] on span "Orders" at bounding box center [100, 310] width 114 height 11
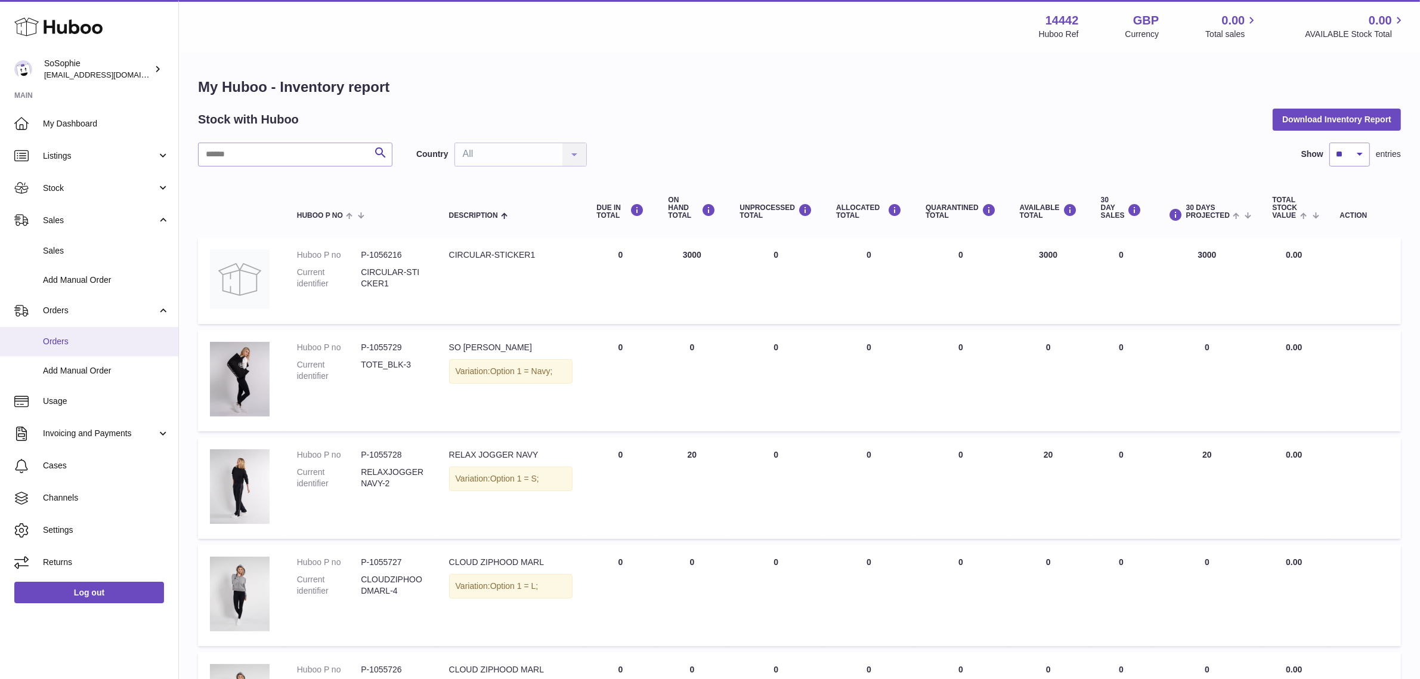
click at [91, 333] on link "Orders" at bounding box center [89, 341] width 178 height 29
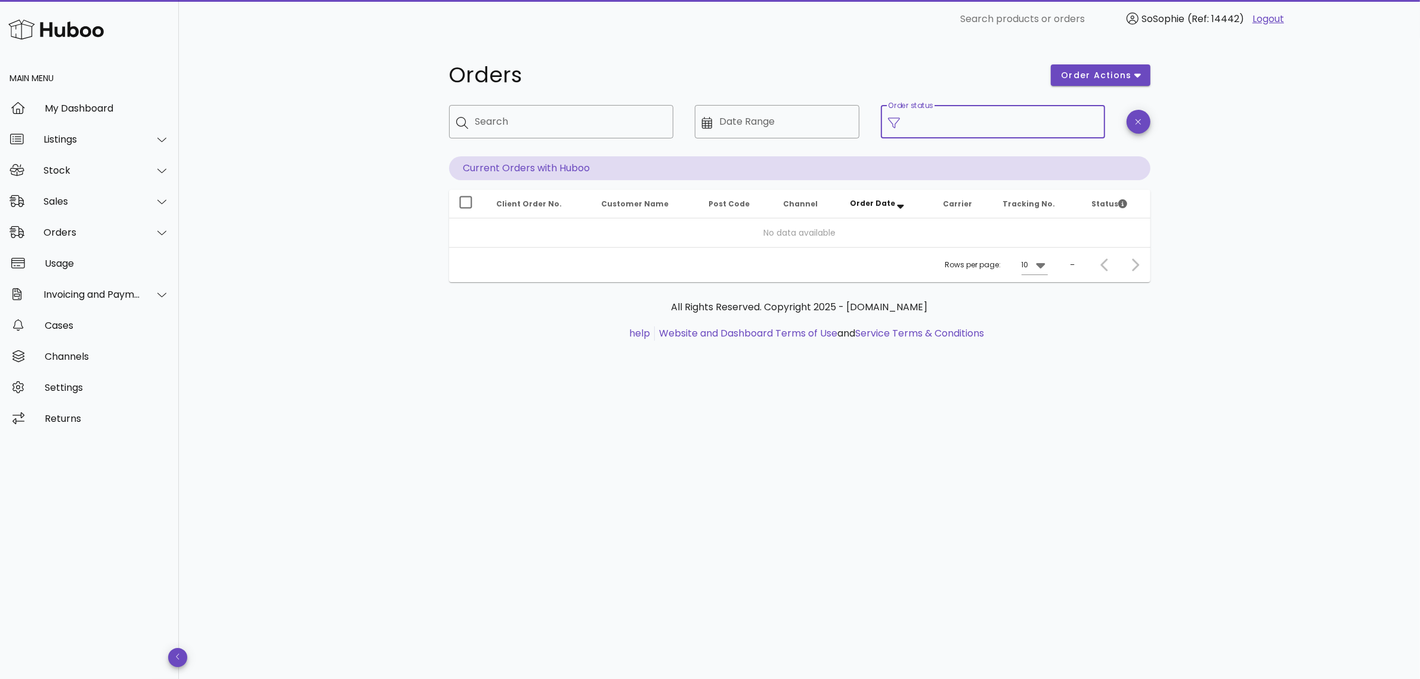
click at [944, 122] on input "Order status" at bounding box center [1002, 121] width 191 height 19
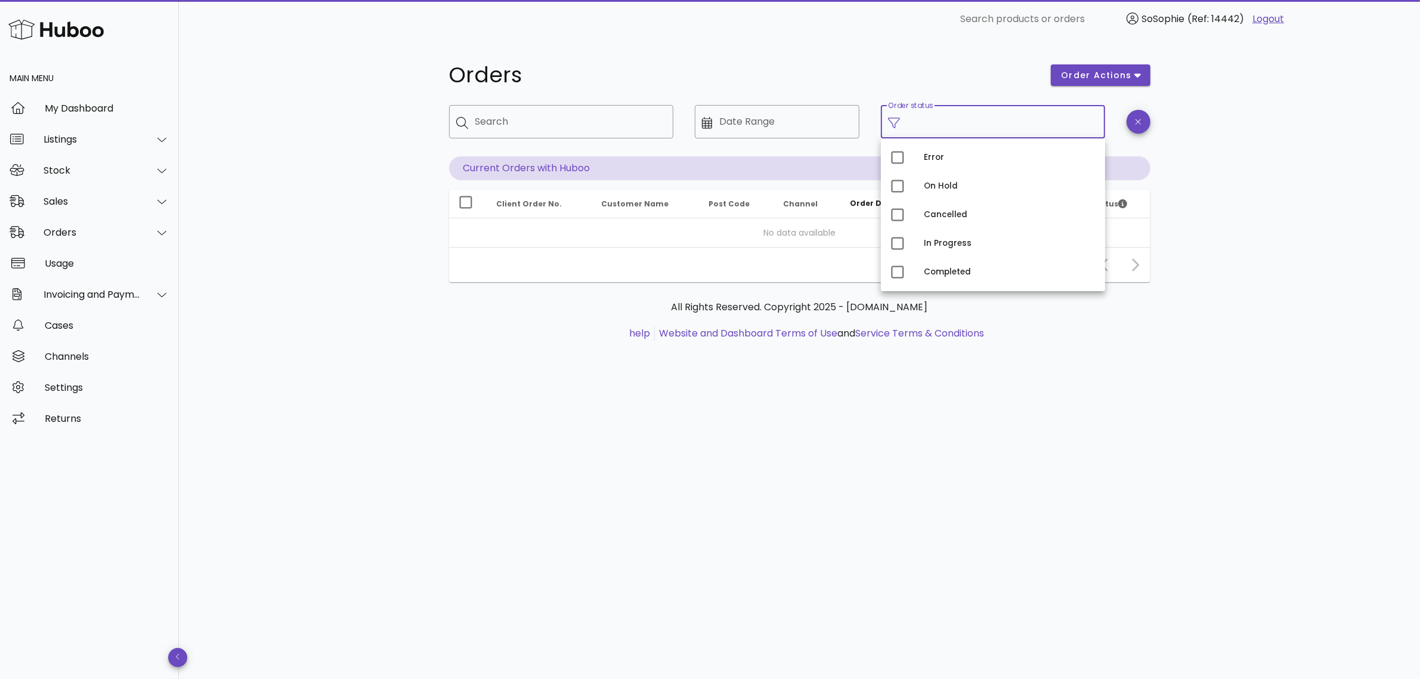
click at [944, 122] on input "Order status" at bounding box center [1002, 121] width 191 height 19
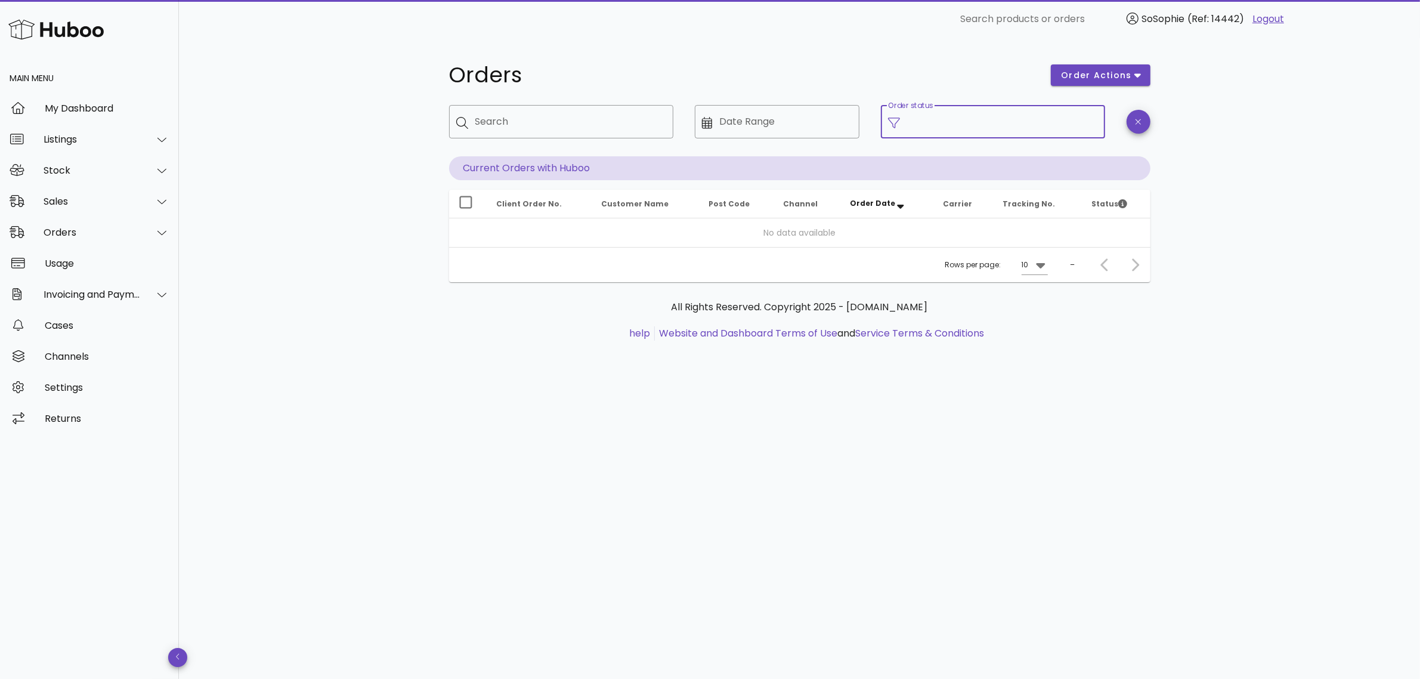
click at [961, 128] on input "Order status" at bounding box center [1002, 121] width 191 height 19
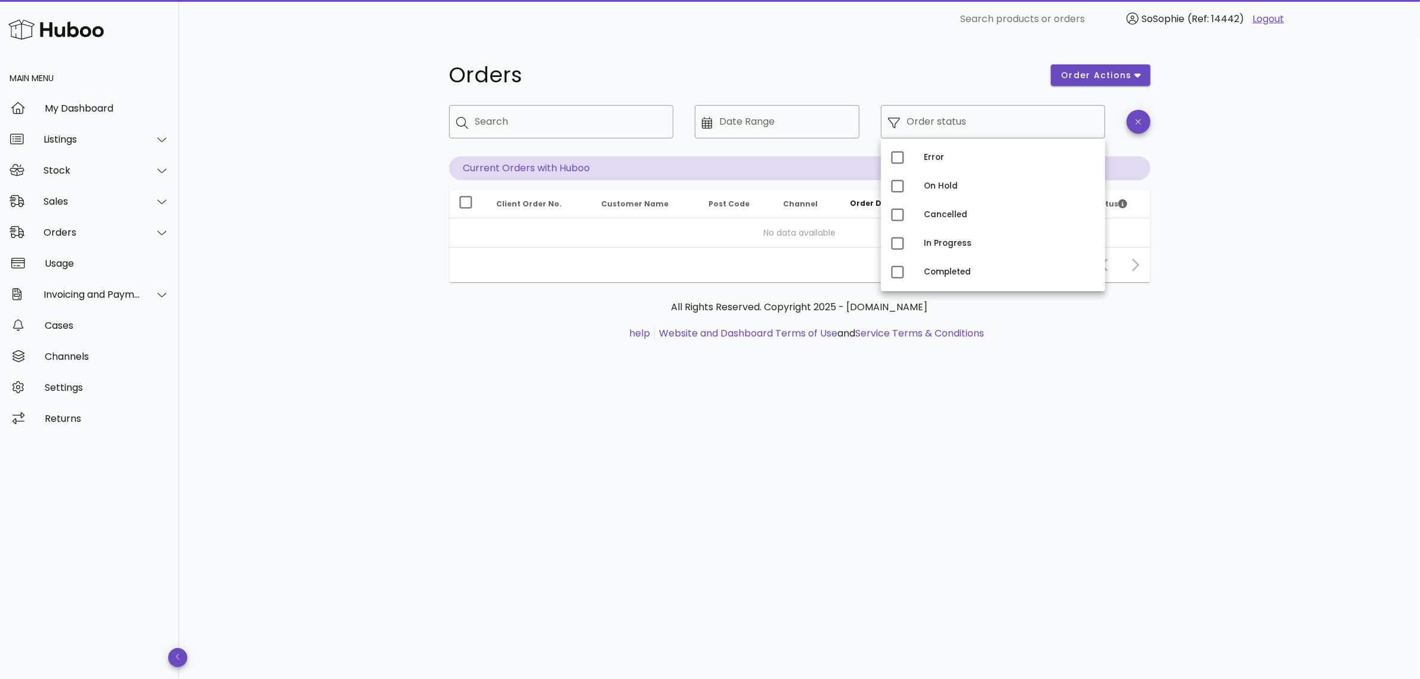
click at [385, 376] on div "Orders order actions ​ Search ​ Date Range ​ Order status Current Orders with H…" at bounding box center [799, 358] width 1241 height 641
